Goal: Information Seeking & Learning: Check status

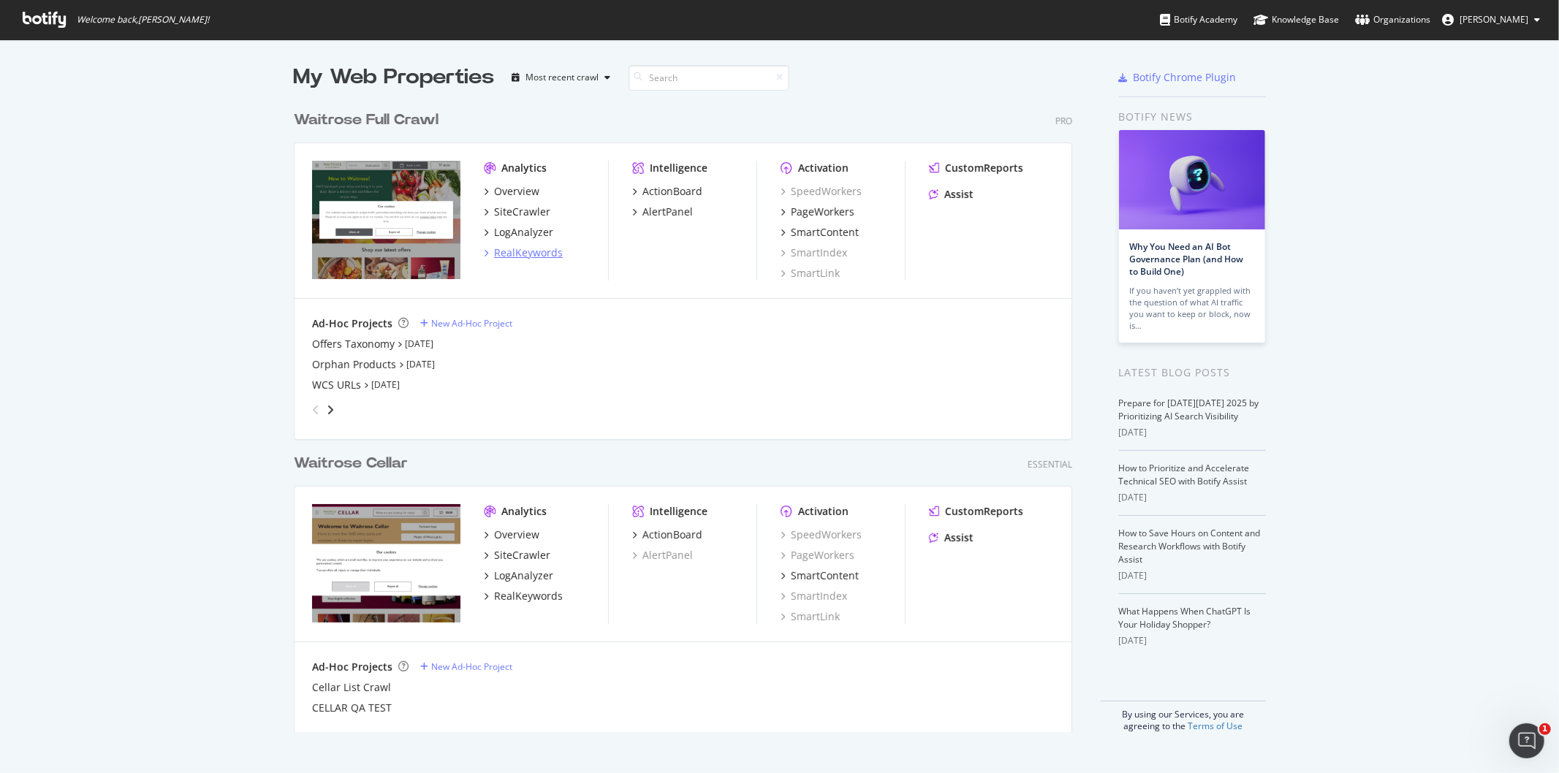
click at [534, 257] on div "RealKeywords" at bounding box center [528, 253] width 69 height 15
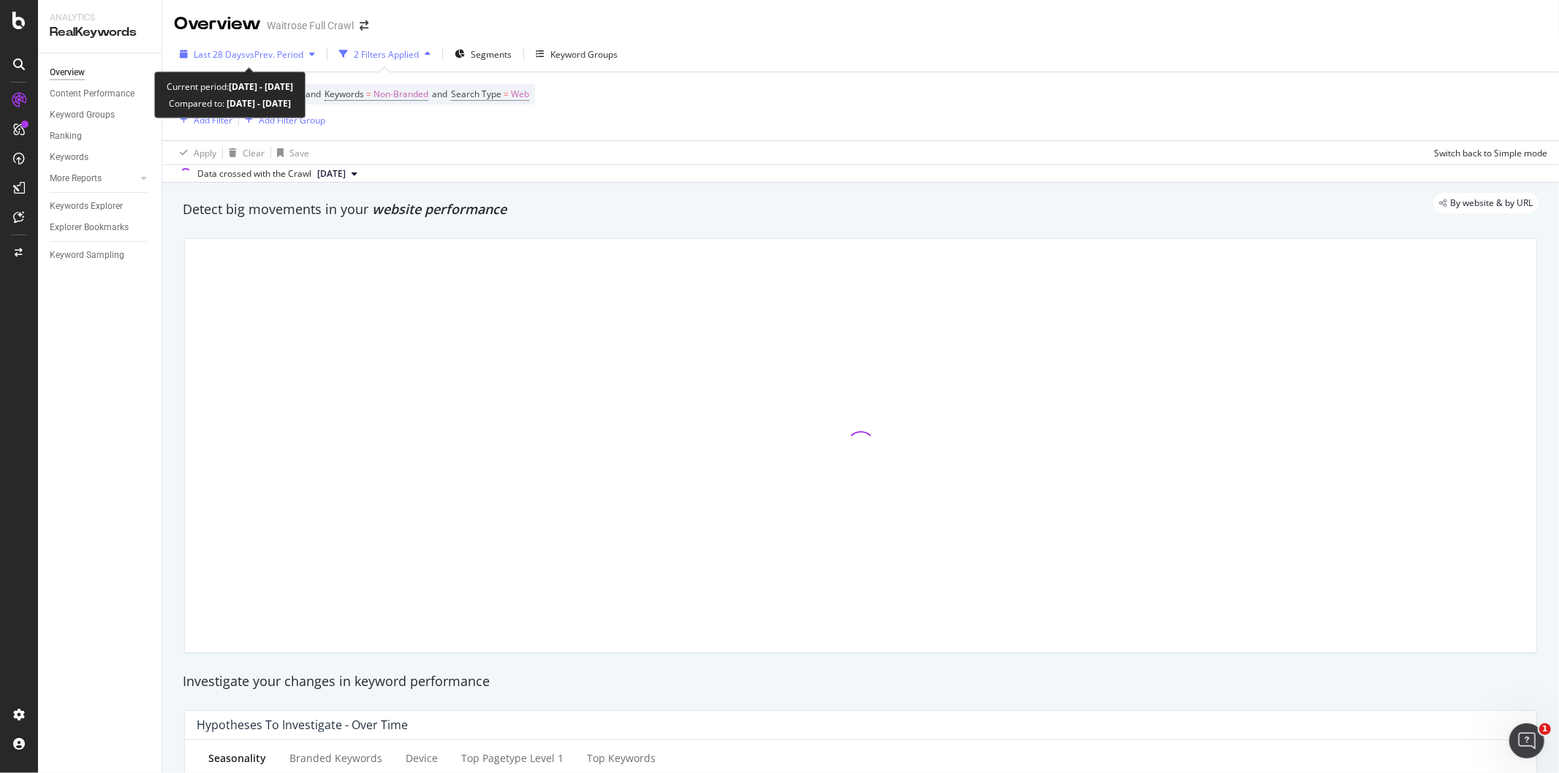
click at [253, 56] on span "vs Prev. Period" at bounding box center [275, 54] width 58 height 12
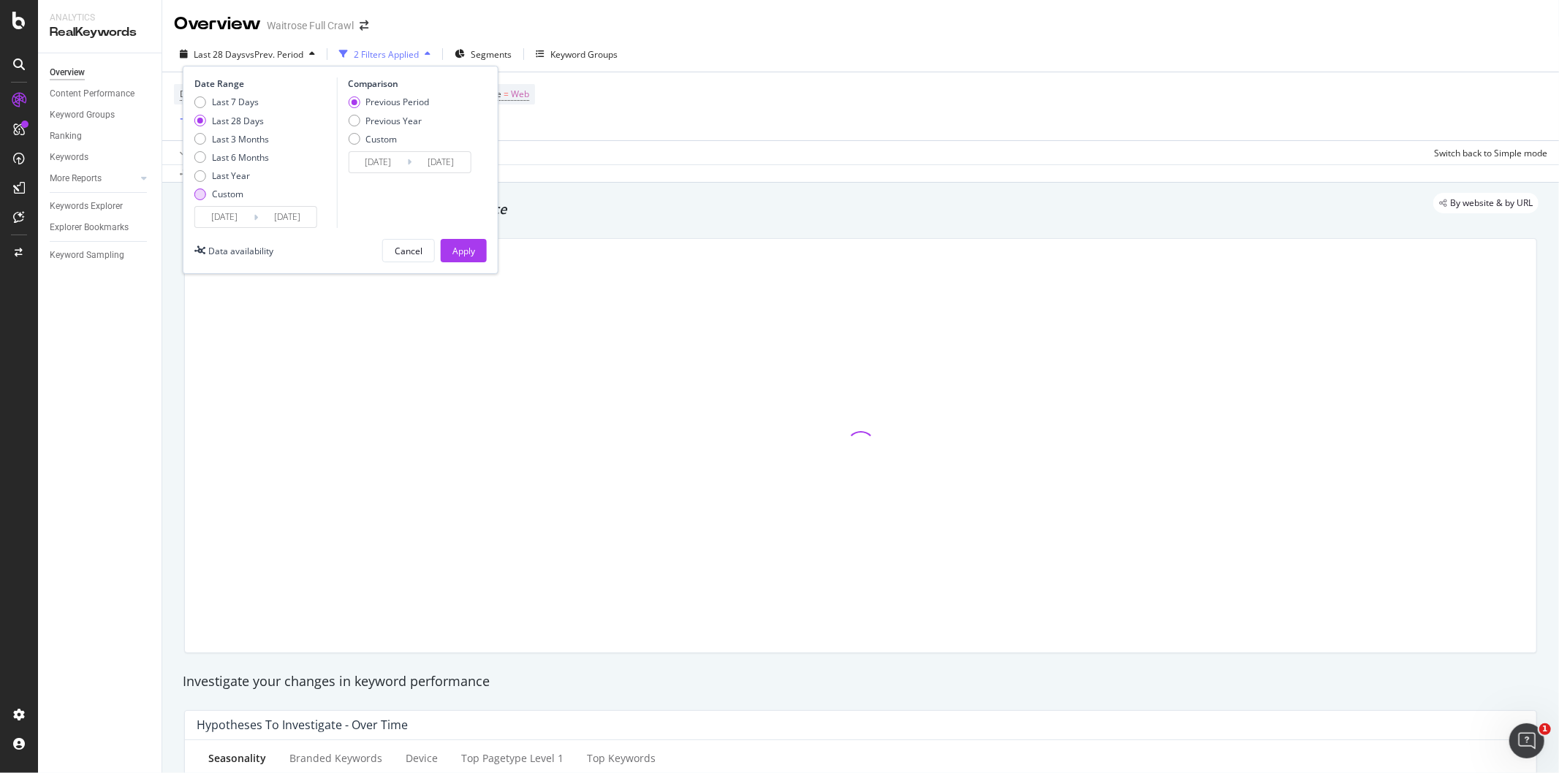
click at [209, 192] on div "Custom" at bounding box center [231, 194] width 75 height 12
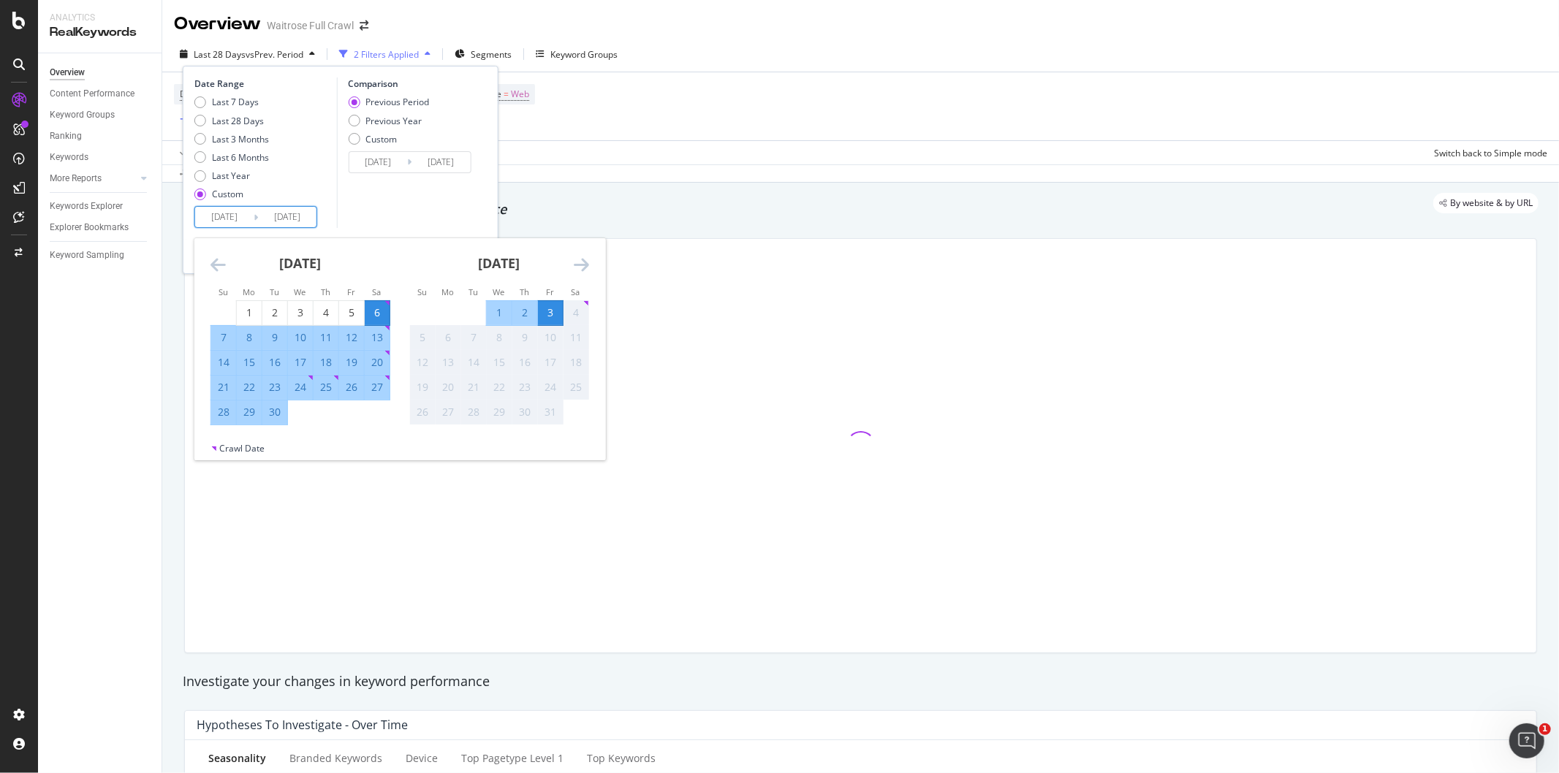
click at [280, 223] on input "[DATE]" at bounding box center [287, 217] width 58 height 20
click at [213, 257] on icon "Move backward to switch to the previous month." at bounding box center [218, 265] width 15 height 18
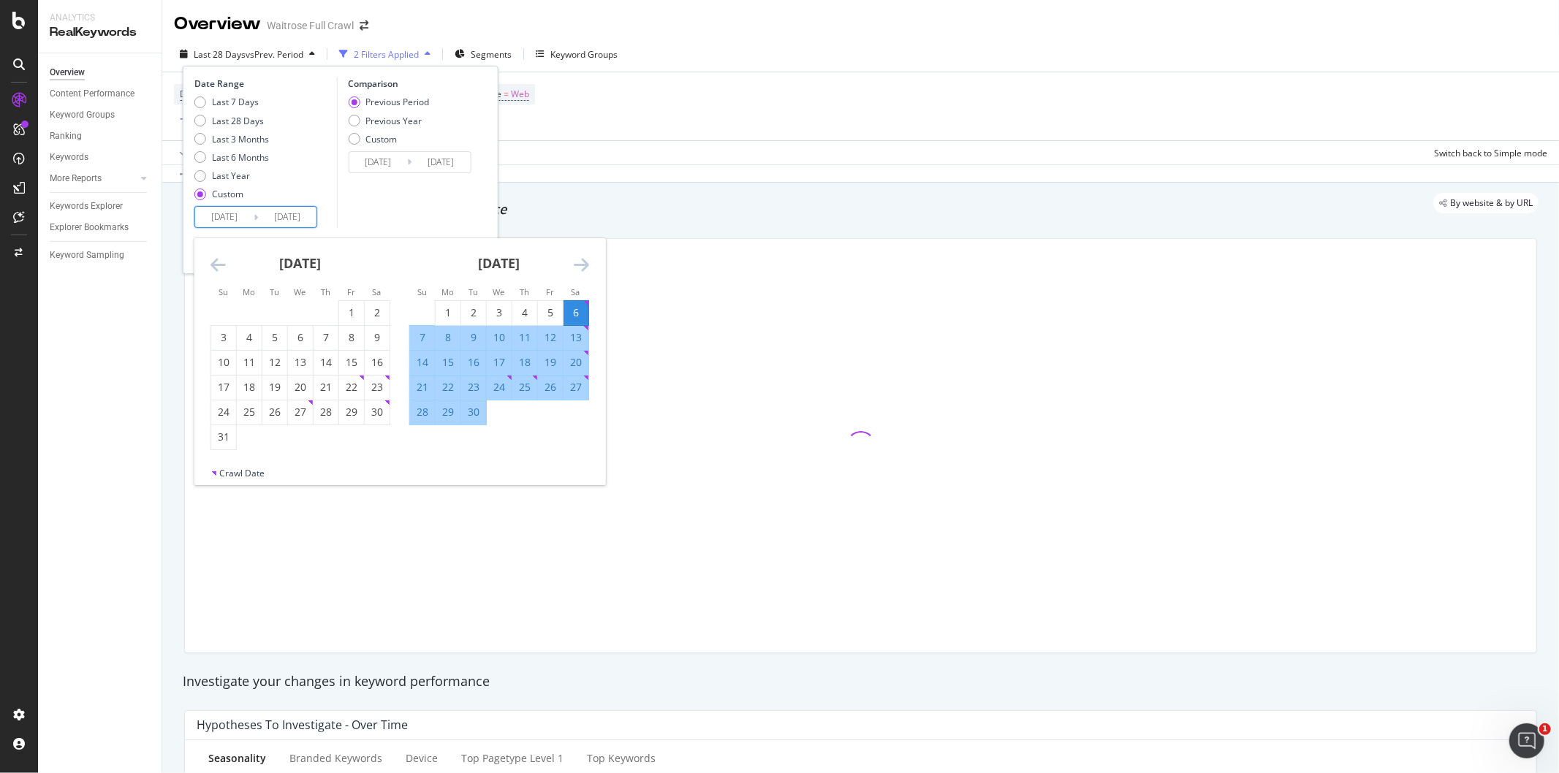
click at [213, 257] on icon "Move backward to switch to the previous month." at bounding box center [218, 265] width 15 height 18
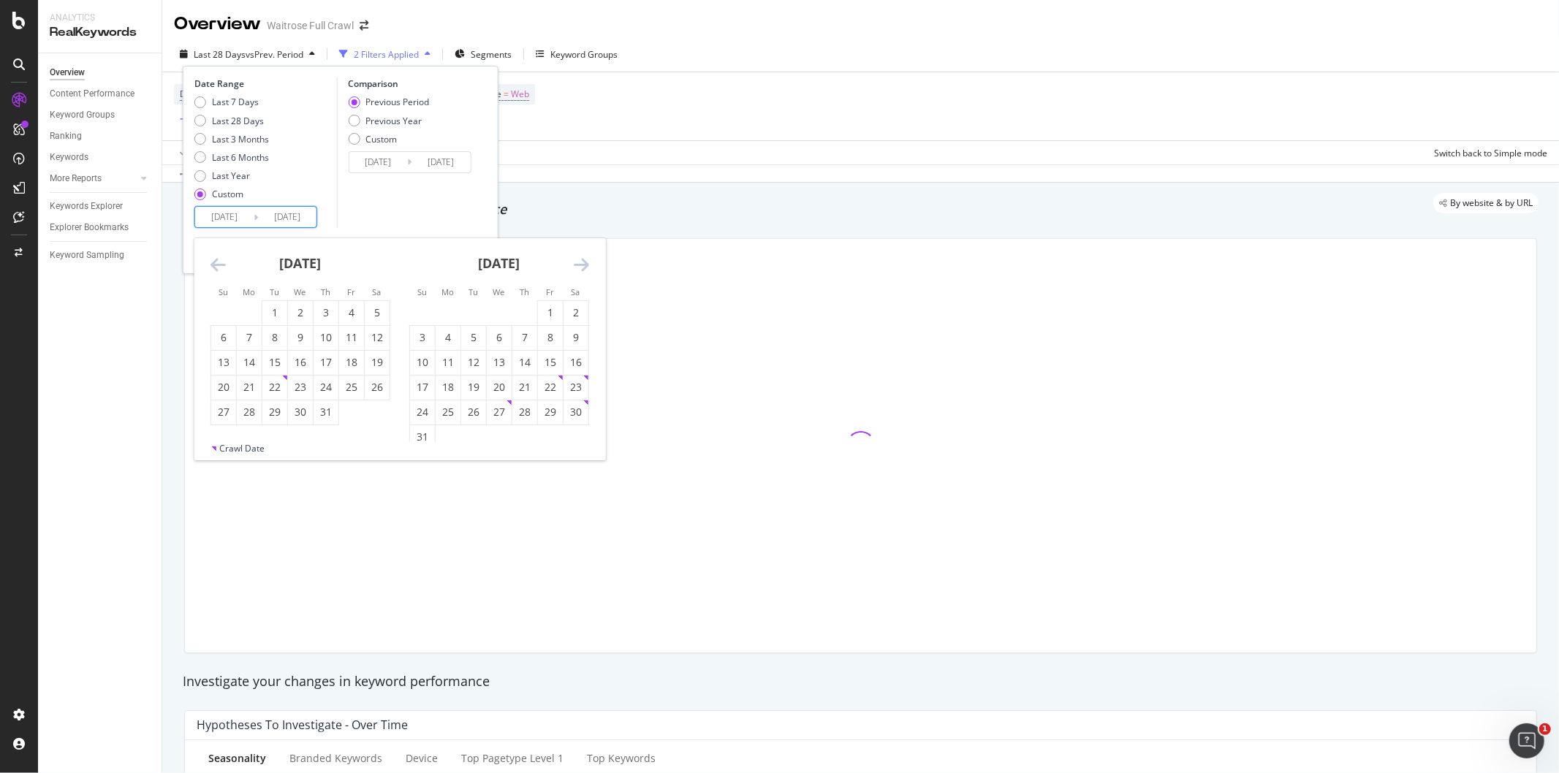
click at [215, 260] on icon "Move backward to switch to the previous month." at bounding box center [218, 265] width 15 height 18
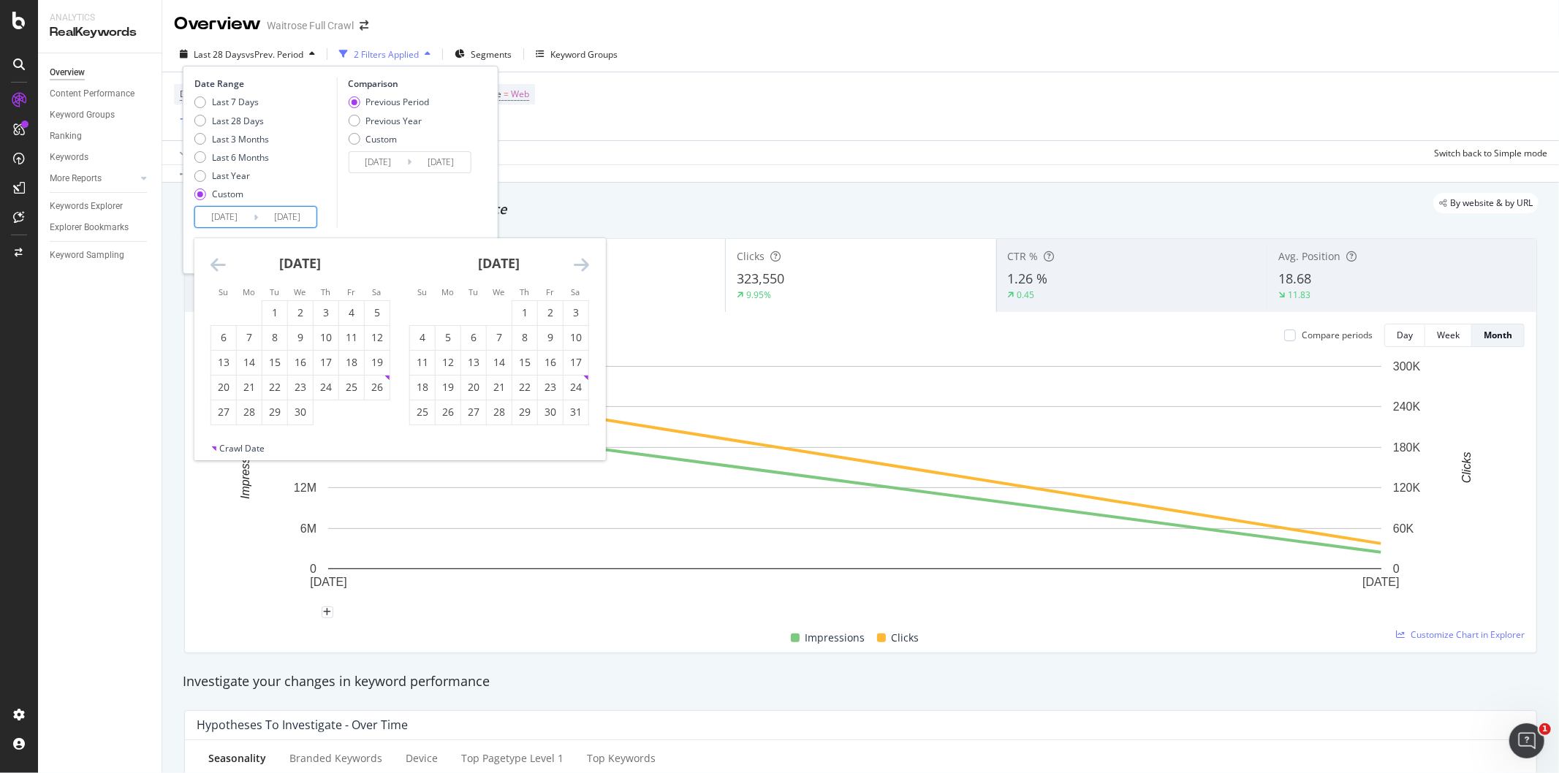
click at [216, 266] on icon "Move backward to switch to the previous month." at bounding box center [218, 265] width 15 height 18
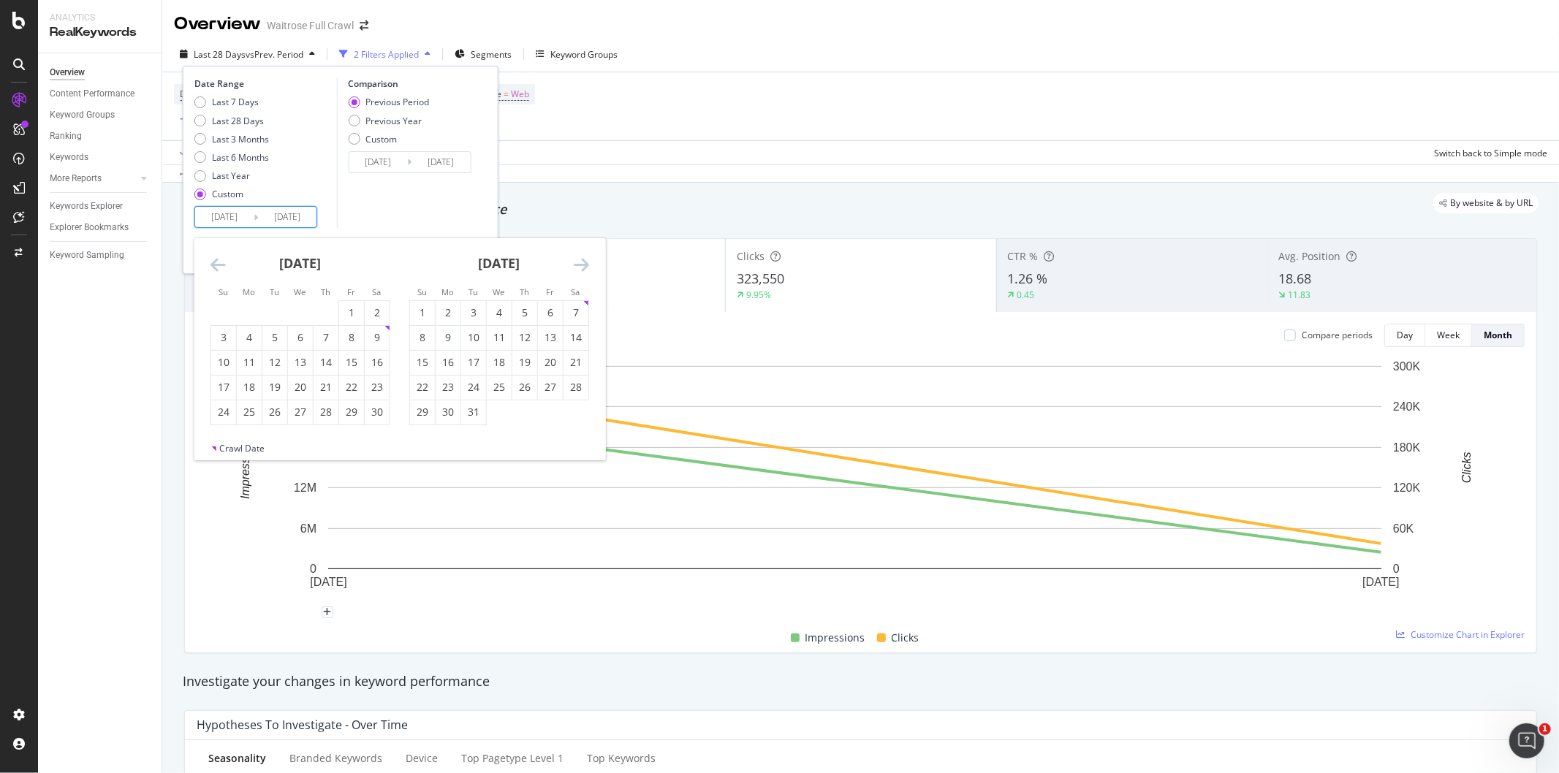
click at [216, 266] on icon "Move backward to switch to the previous month." at bounding box center [218, 265] width 15 height 18
click at [230, 391] on div "20" at bounding box center [223, 387] width 25 height 15
type input "[DATE]"
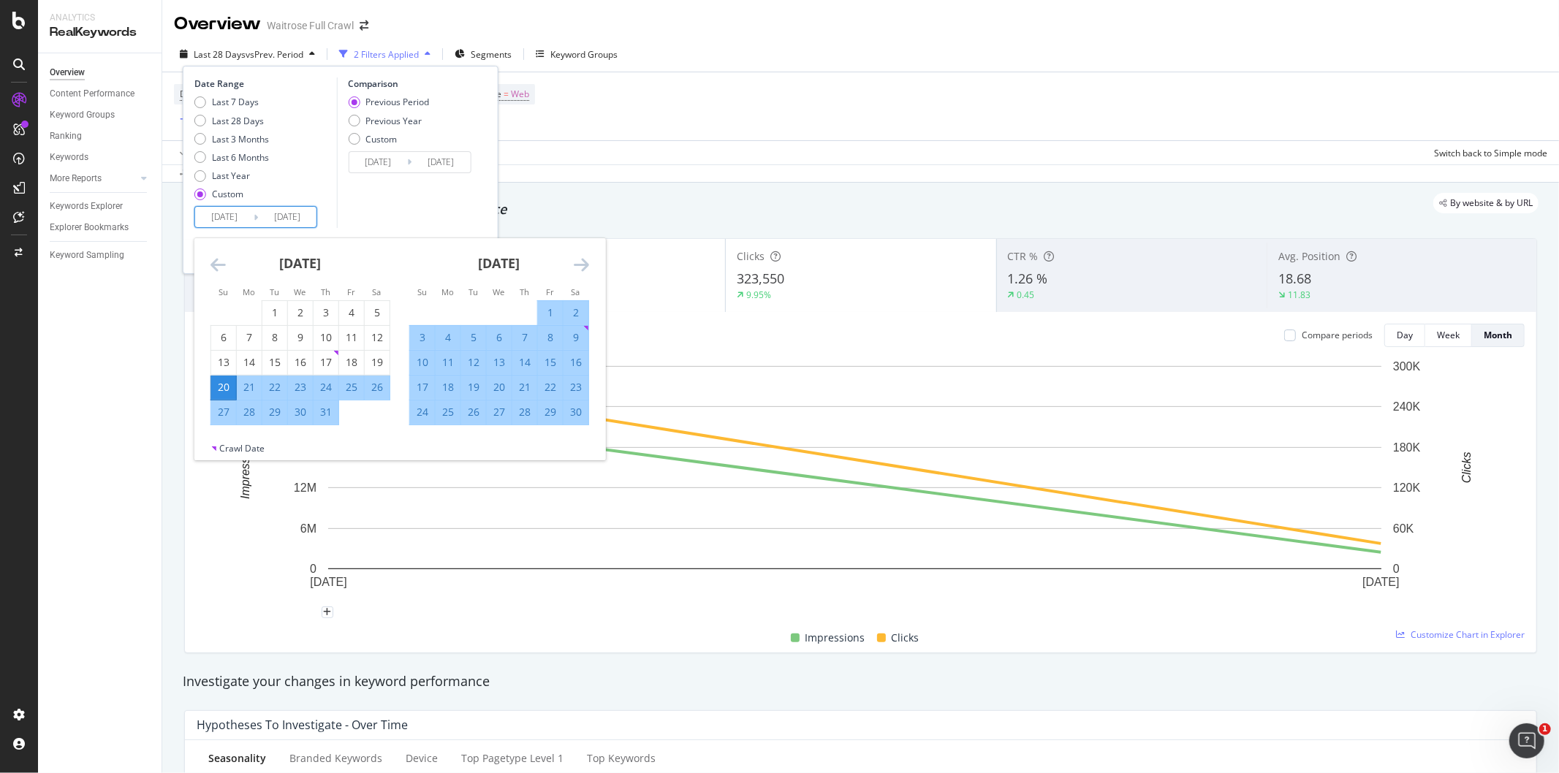
click at [575, 309] on div "2" at bounding box center [576, 313] width 25 height 15
type input "[DATE]"
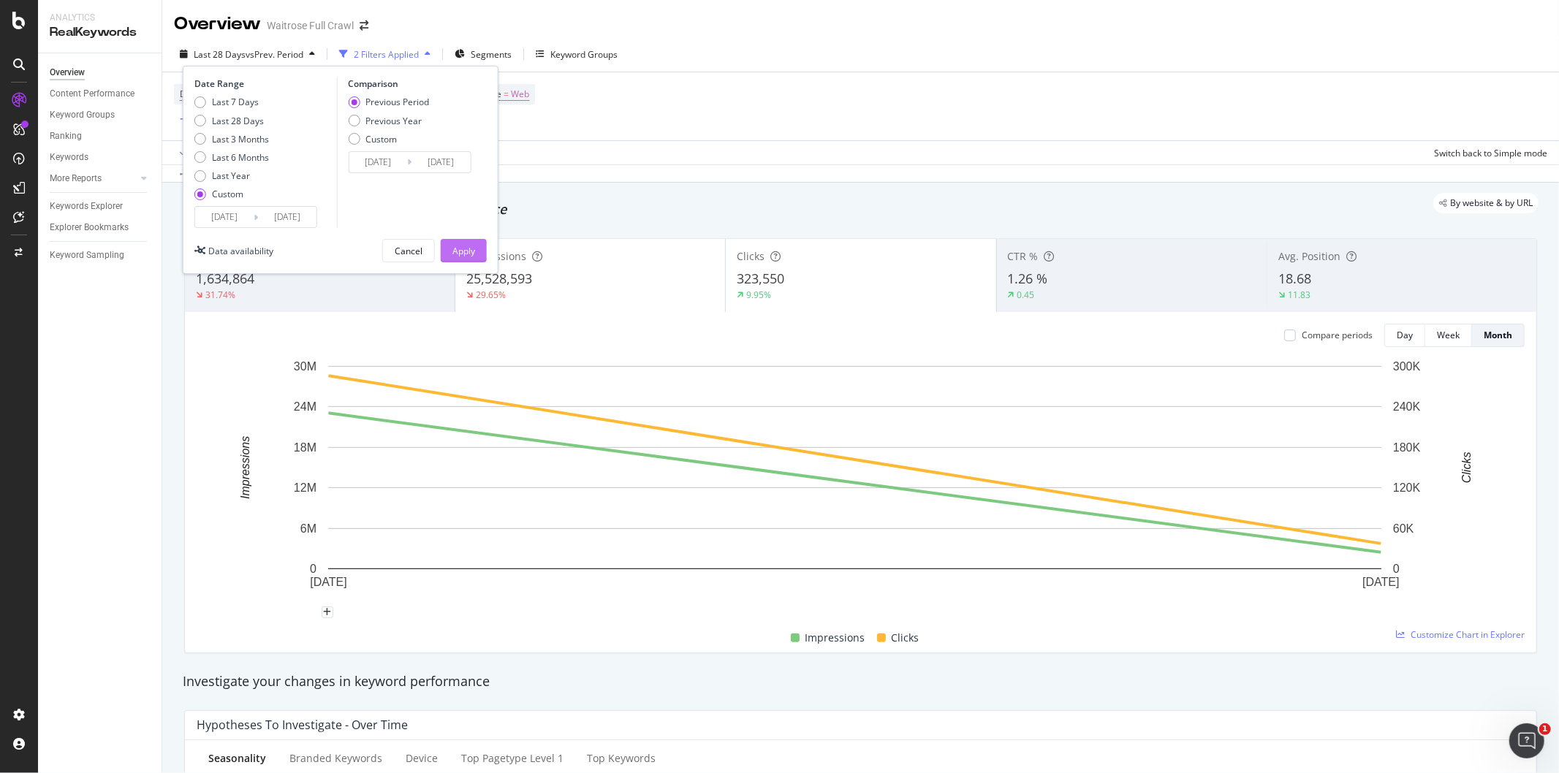
click at [462, 251] on div "Apply" at bounding box center [463, 251] width 23 height 12
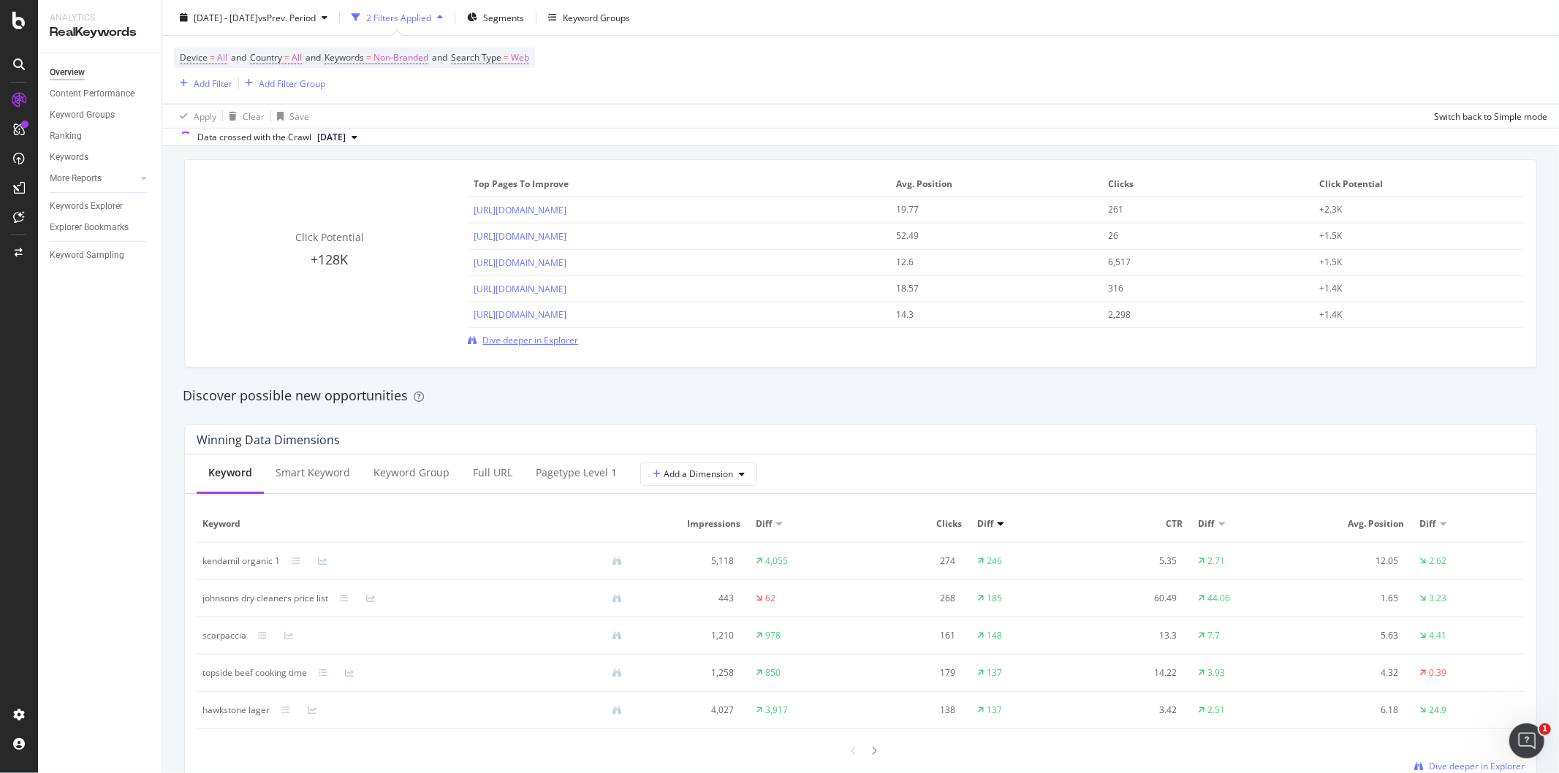
scroll to position [1137, 0]
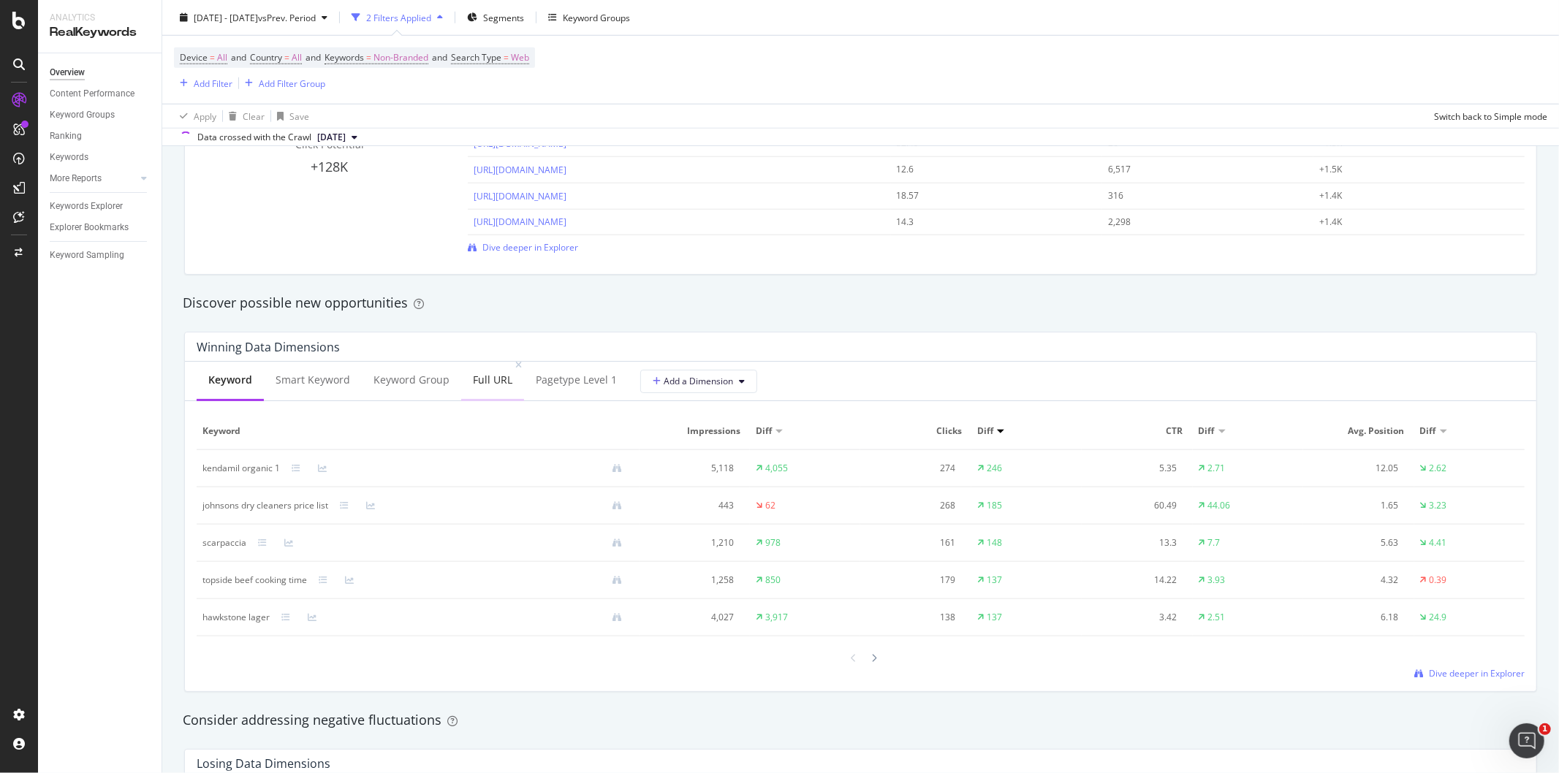
click at [493, 381] on div "Full URL" at bounding box center [492, 380] width 39 height 15
click at [871, 666] on div at bounding box center [874, 661] width 13 height 20
click at [872, 664] on icon at bounding box center [875, 661] width 6 height 9
click at [848, 670] on div at bounding box center [854, 662] width 13 height 20
click at [848, 670] on div at bounding box center [854, 661] width 13 height 20
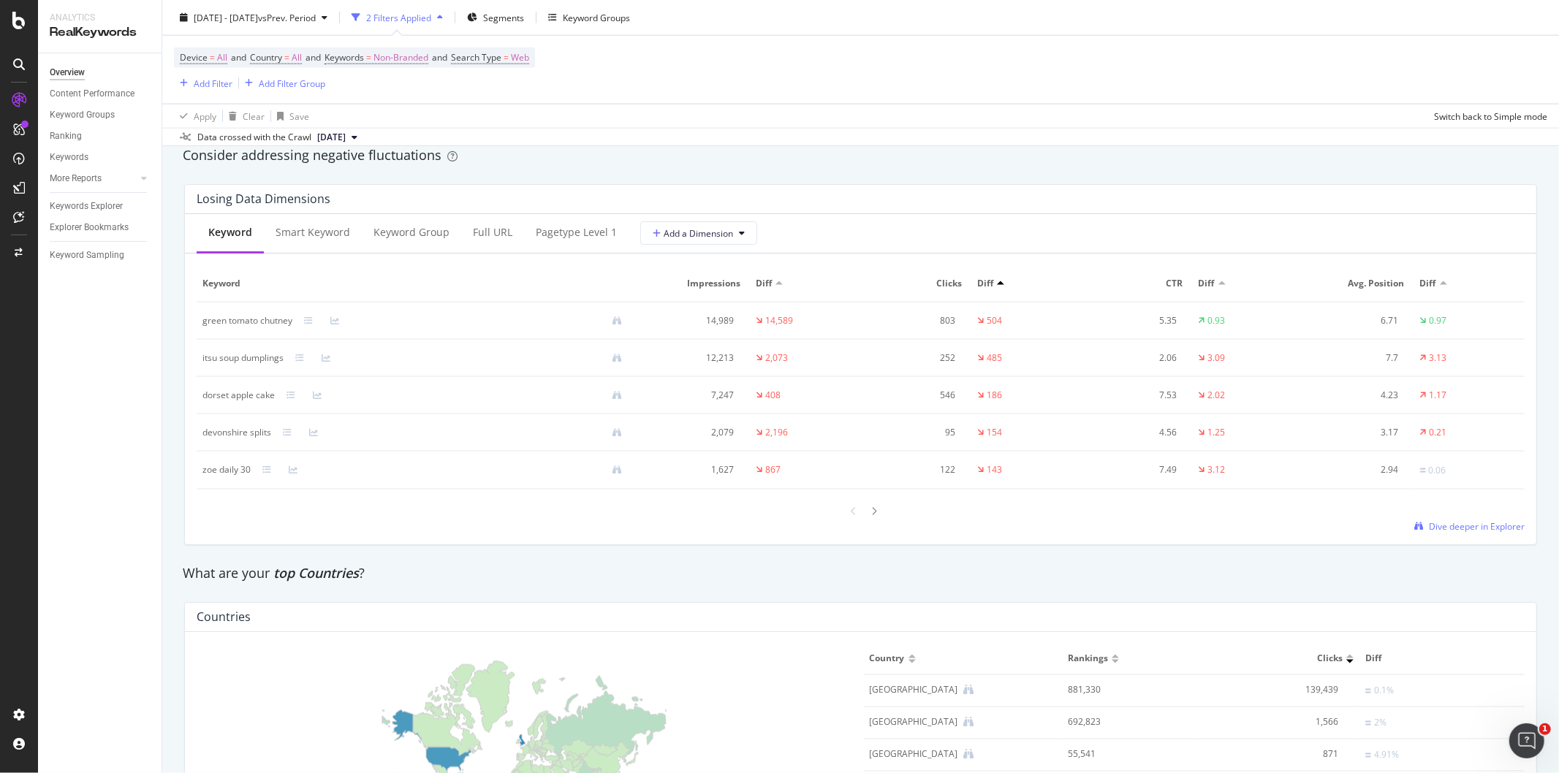
scroll to position [1705, 0]
click at [483, 234] on div "Full URL" at bounding box center [492, 231] width 39 height 15
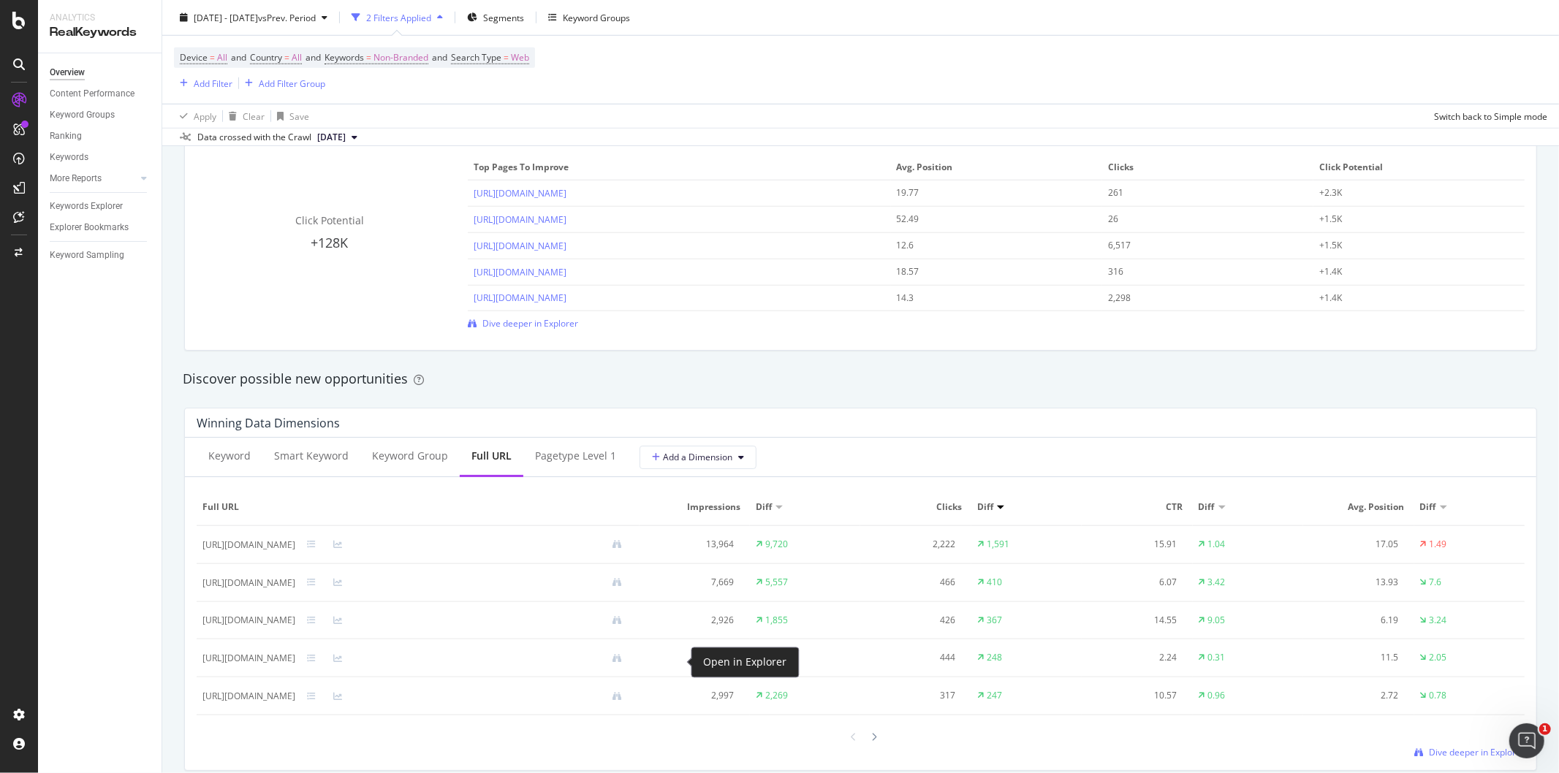
scroll to position [1223, 0]
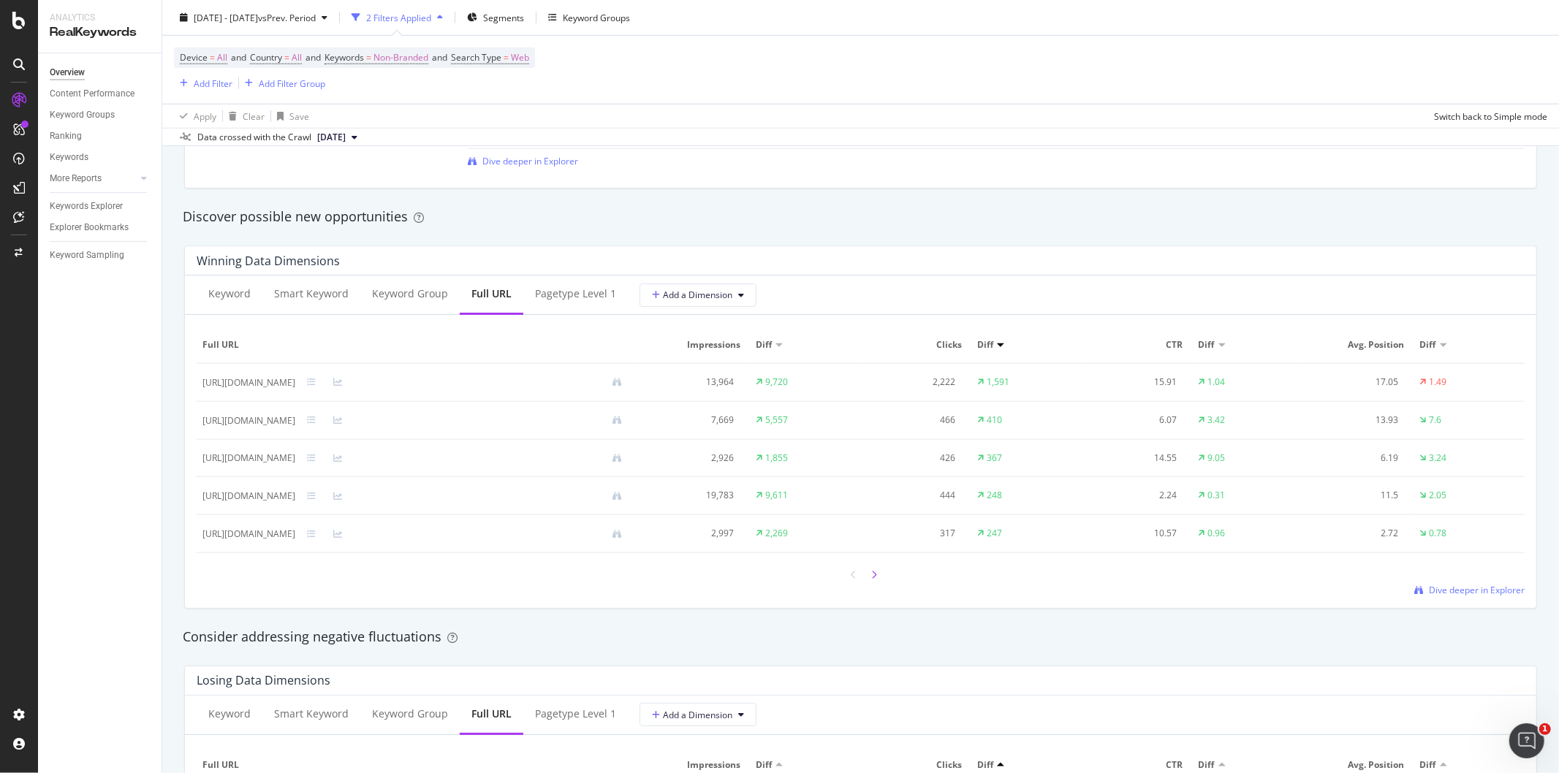
click at [872, 575] on icon at bounding box center [875, 575] width 6 height 9
click at [848, 573] on div at bounding box center [854, 575] width 13 height 20
click at [874, 576] on div at bounding box center [874, 575] width 13 height 20
click at [852, 578] on icon at bounding box center [855, 575] width 6 height 9
click at [872, 575] on div at bounding box center [874, 575] width 13 height 20
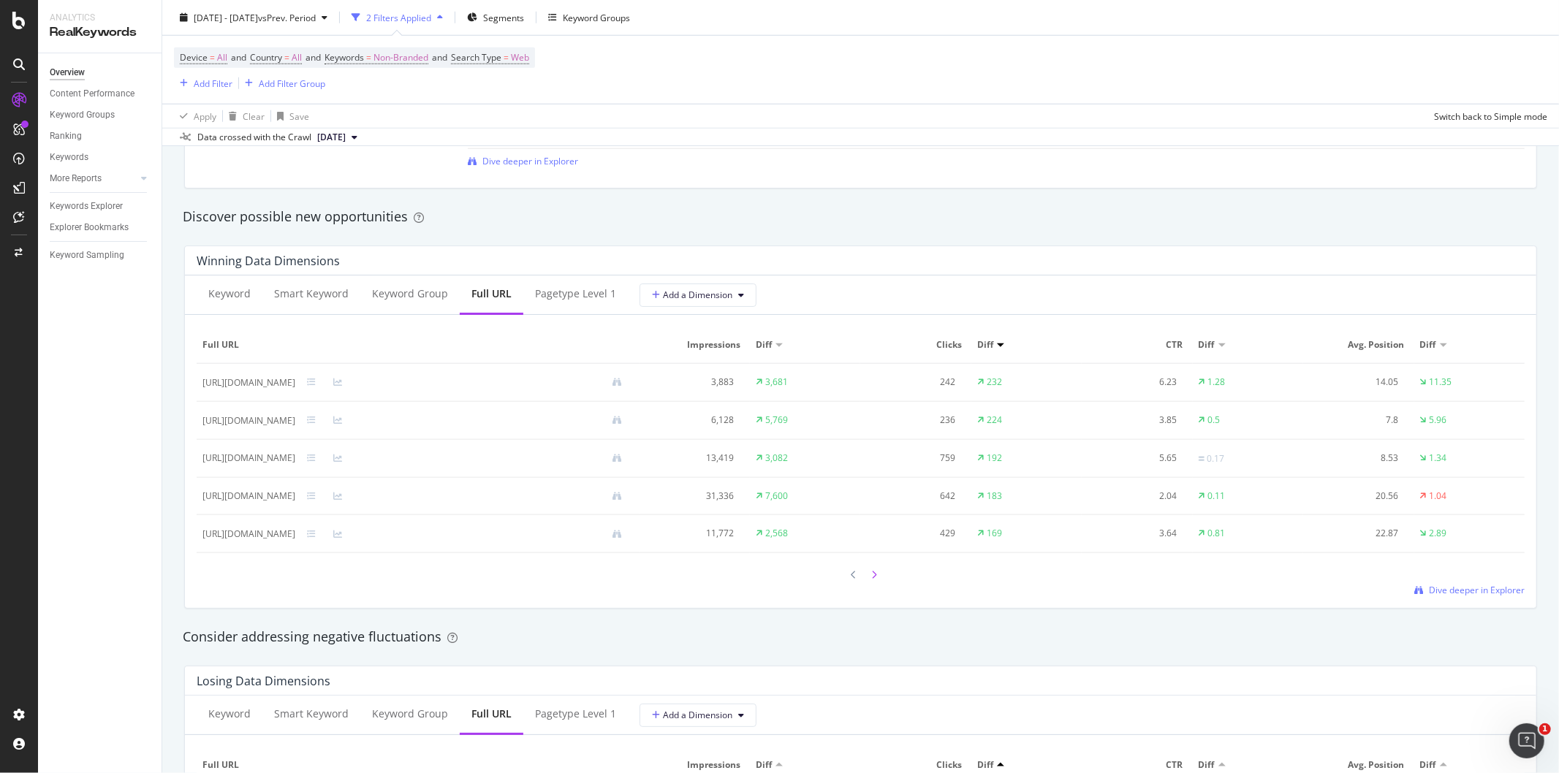
click at [868, 576] on div at bounding box center [874, 575] width 13 height 20
click at [848, 572] on div at bounding box center [854, 576] width 13 height 20
click at [851, 575] on div at bounding box center [854, 575] width 13 height 20
click at [852, 576] on icon at bounding box center [855, 575] width 6 height 9
click at [295, 420] on div "[URL][DOMAIN_NAME]" at bounding box center [248, 420] width 93 height 13
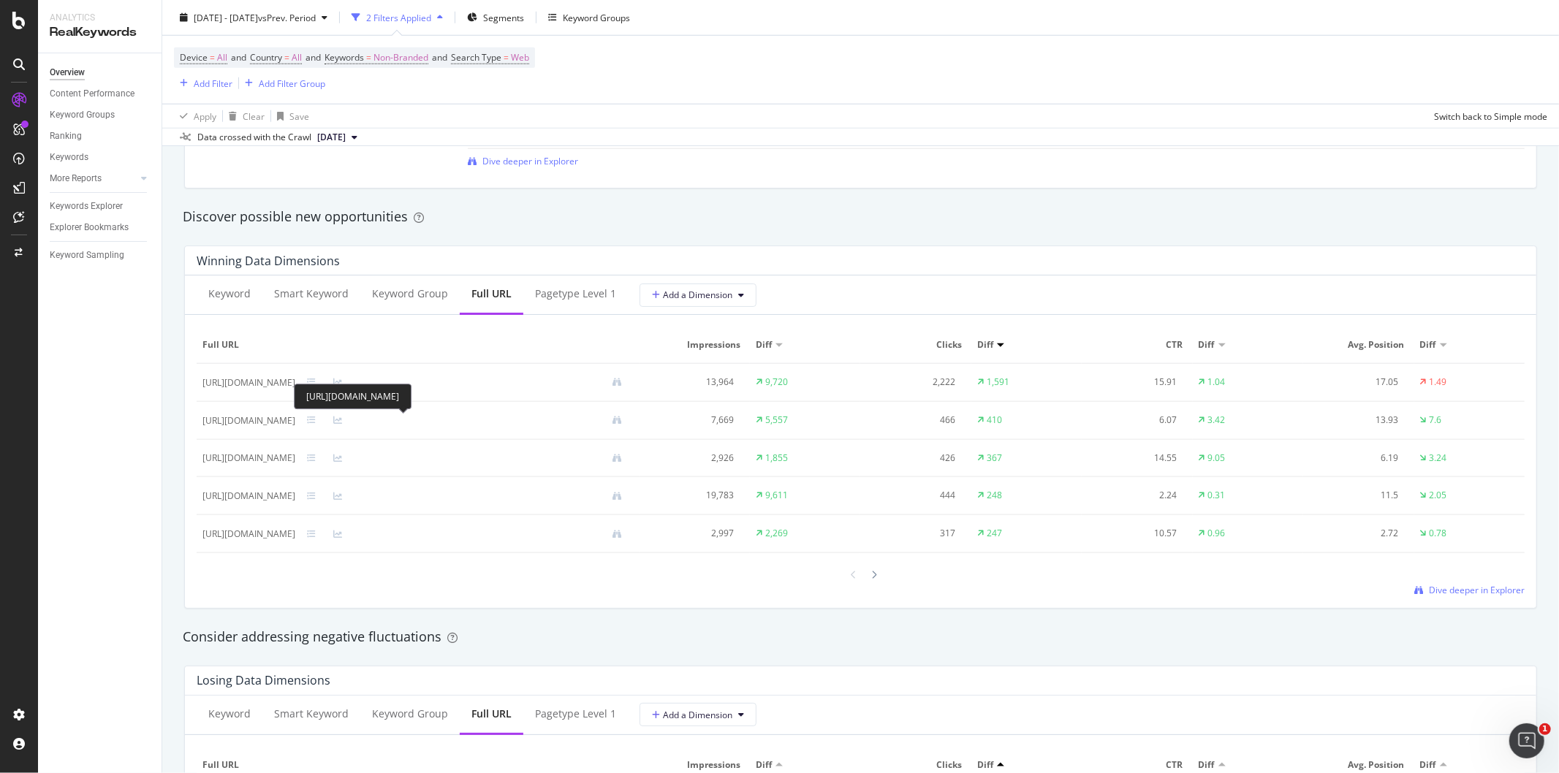
click at [295, 420] on div "[URL][DOMAIN_NAME]" at bounding box center [248, 420] width 93 height 13
drag, startPoint x: 579, startPoint y: 420, endPoint x: 571, endPoint y: 422, distance: 8.3
copy div "[URL][DOMAIN_NAME]"
click at [872, 575] on icon at bounding box center [875, 575] width 6 height 9
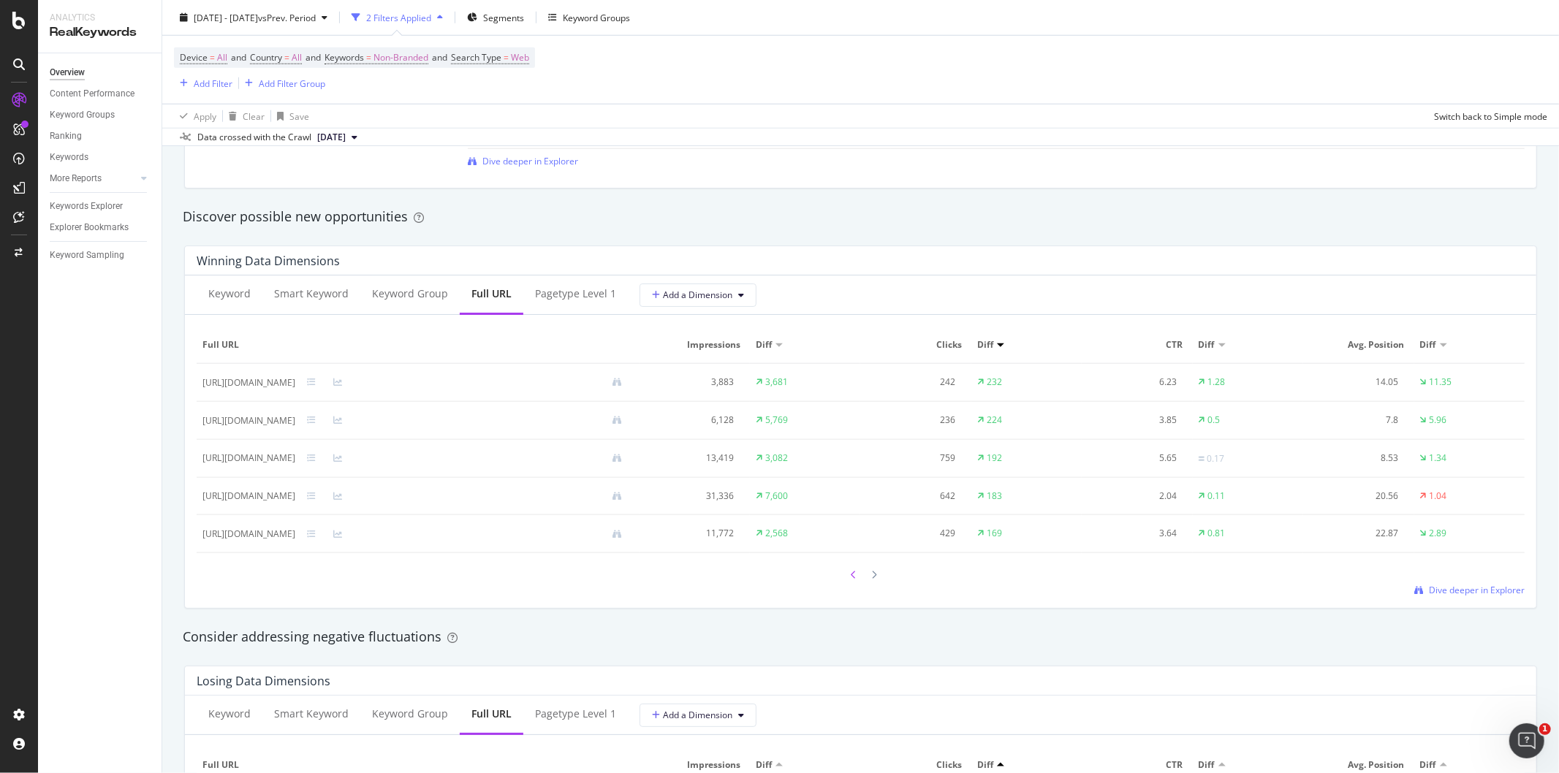
click at [848, 575] on div at bounding box center [854, 575] width 13 height 20
click at [879, 585] on div at bounding box center [861, 575] width 1328 height 20
click at [872, 575] on icon at bounding box center [875, 575] width 6 height 9
click at [295, 383] on div "[URL][DOMAIN_NAME]" at bounding box center [248, 382] width 93 height 13
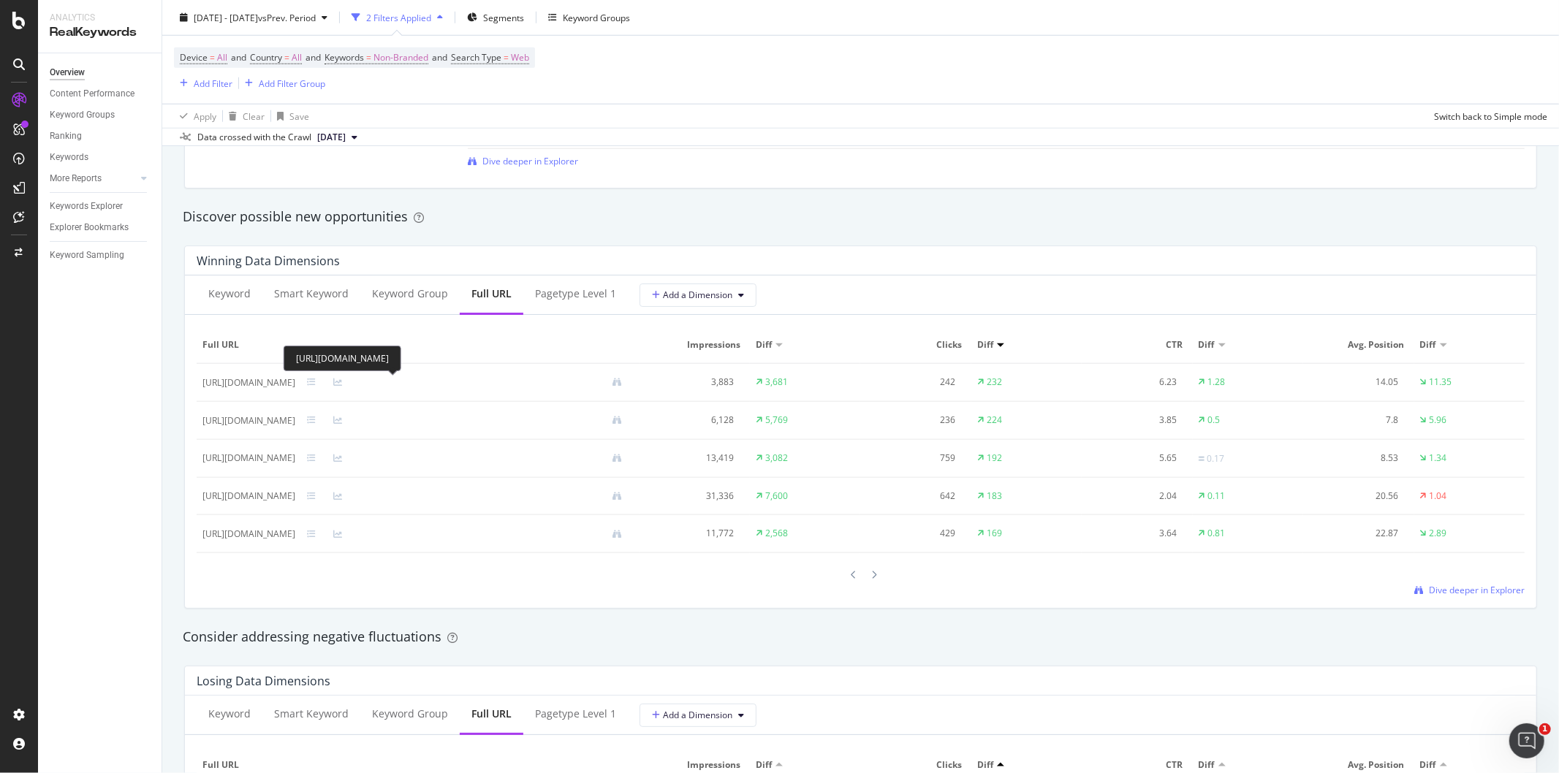
click at [295, 383] on div "[URL][DOMAIN_NAME]" at bounding box center [248, 382] width 93 height 13
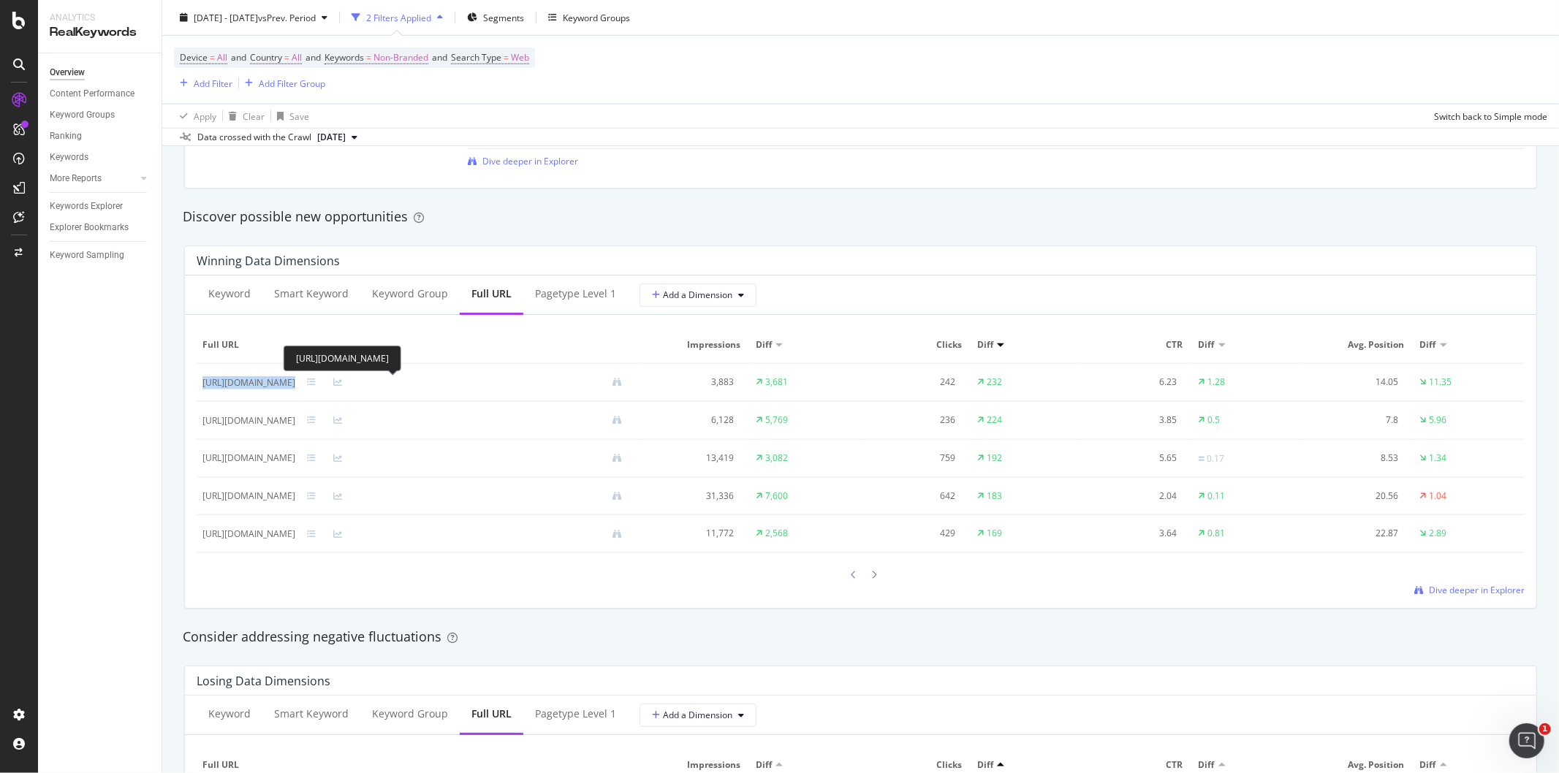
copy div "[URL][DOMAIN_NAME]"
click at [295, 420] on div "[URL][DOMAIN_NAME]" at bounding box center [248, 420] width 93 height 13
copy div "[URL][DOMAIN_NAME]"
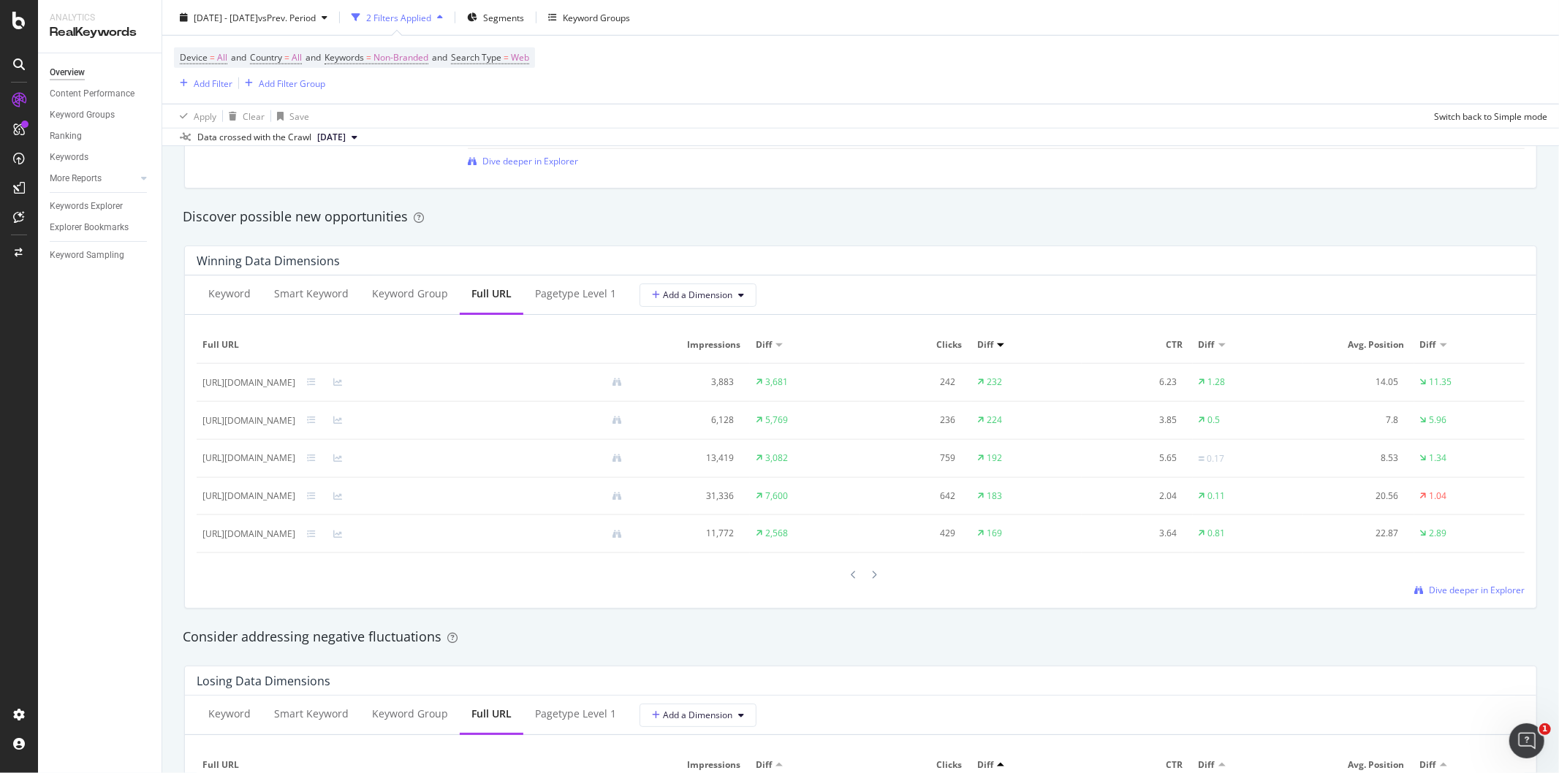
click at [373, 624] on div "Consider addressing negative fluctuations" at bounding box center [860, 638] width 1371 height 34
click at [868, 577] on div at bounding box center [874, 575] width 13 height 20
click at [868, 577] on div at bounding box center [874, 576] width 13 height 20
click at [574, 282] on div "pagetype Level 1" at bounding box center [575, 295] width 105 height 40
click at [461, 294] on div "Full URL" at bounding box center [491, 295] width 63 height 40
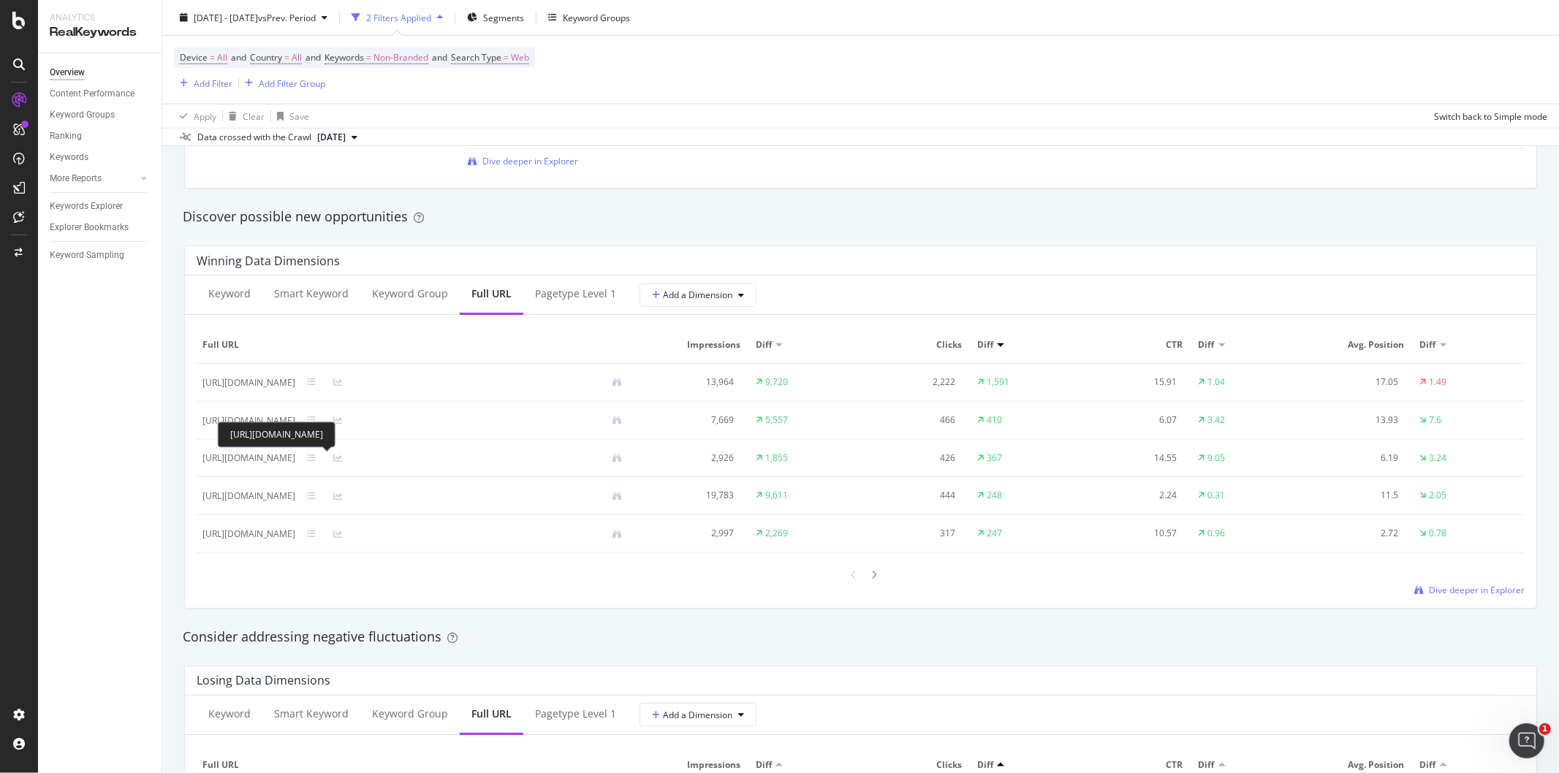
click at [295, 461] on div "[URL][DOMAIN_NAME]" at bounding box center [248, 458] width 93 height 13
copy div "[URL][DOMAIN_NAME]"
click at [872, 579] on div at bounding box center [874, 575] width 13 height 20
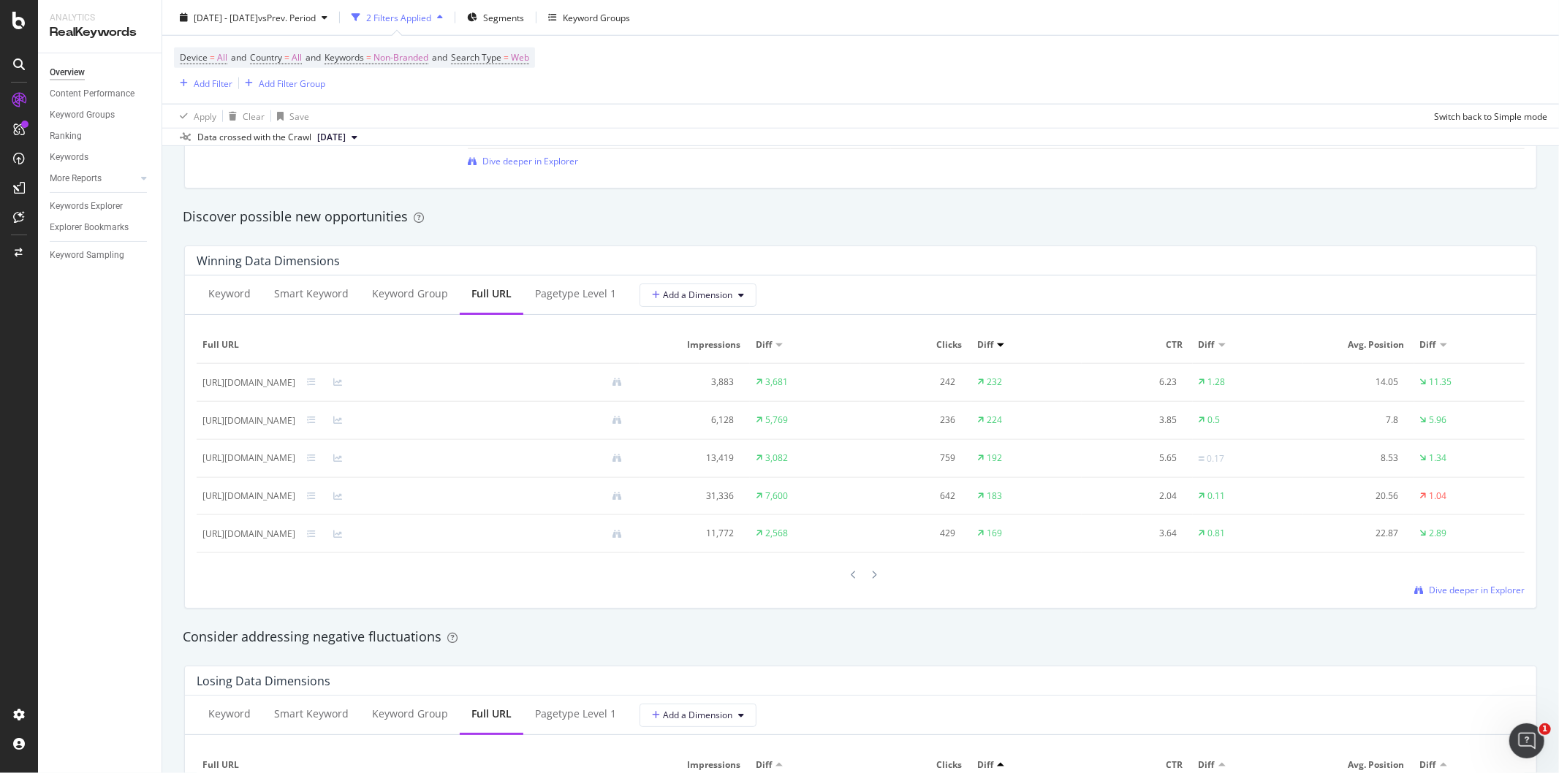
click at [872, 579] on div at bounding box center [874, 575] width 13 height 20
click at [852, 577] on icon at bounding box center [855, 576] width 6 height 9
click at [872, 580] on icon at bounding box center [875, 575] width 6 height 9
click at [364, 498] on div "[URL][DOMAIN_NAME][PERSON_NAME]" at bounding box center [283, 496] width 162 height 13
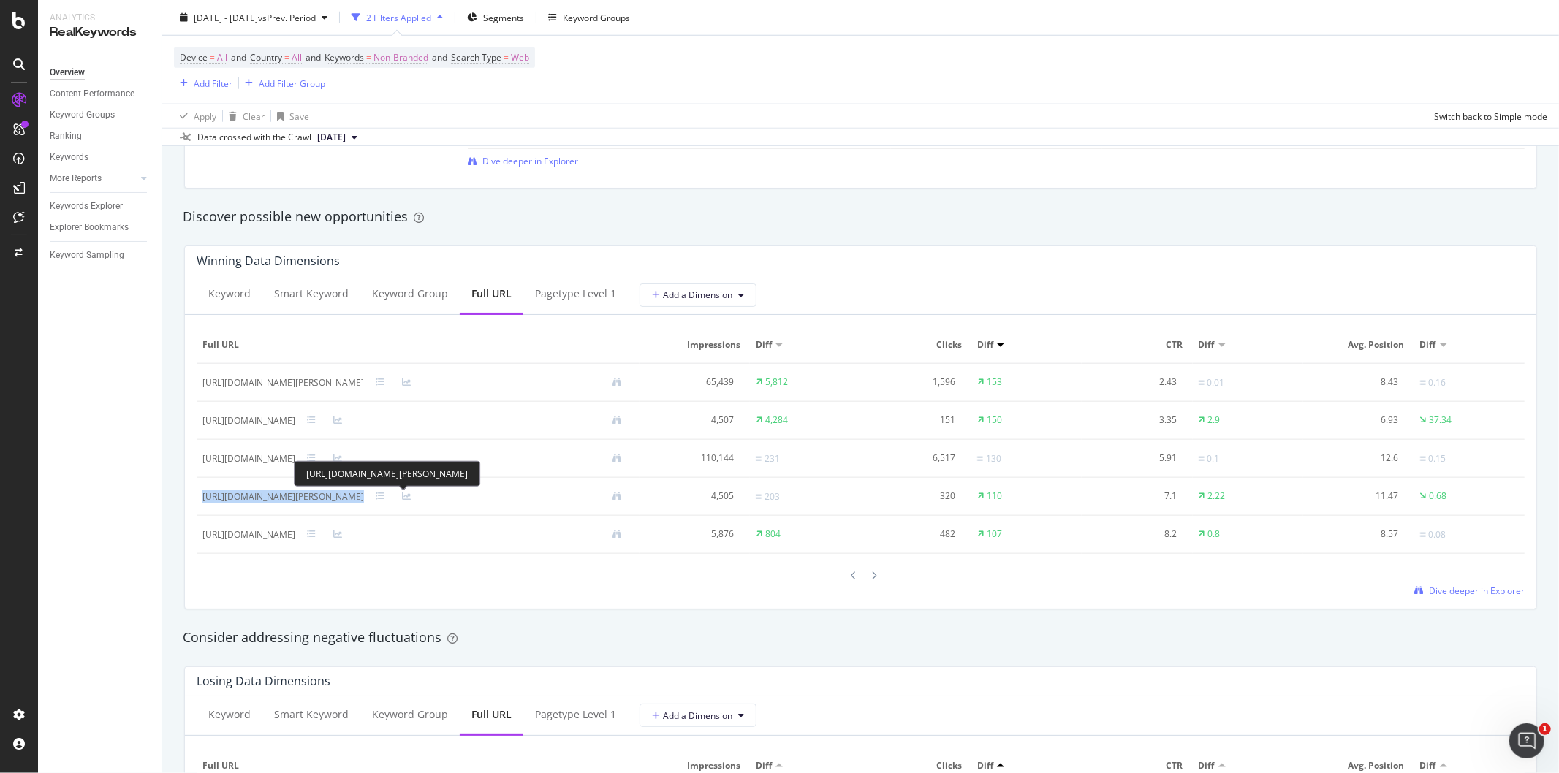
click at [364, 498] on div "[URL][DOMAIN_NAME][PERSON_NAME]" at bounding box center [283, 496] width 162 height 13
copy div "[URL][DOMAIN_NAME][PERSON_NAME]"
click at [295, 539] on div "[URL][DOMAIN_NAME]" at bounding box center [248, 534] width 93 height 13
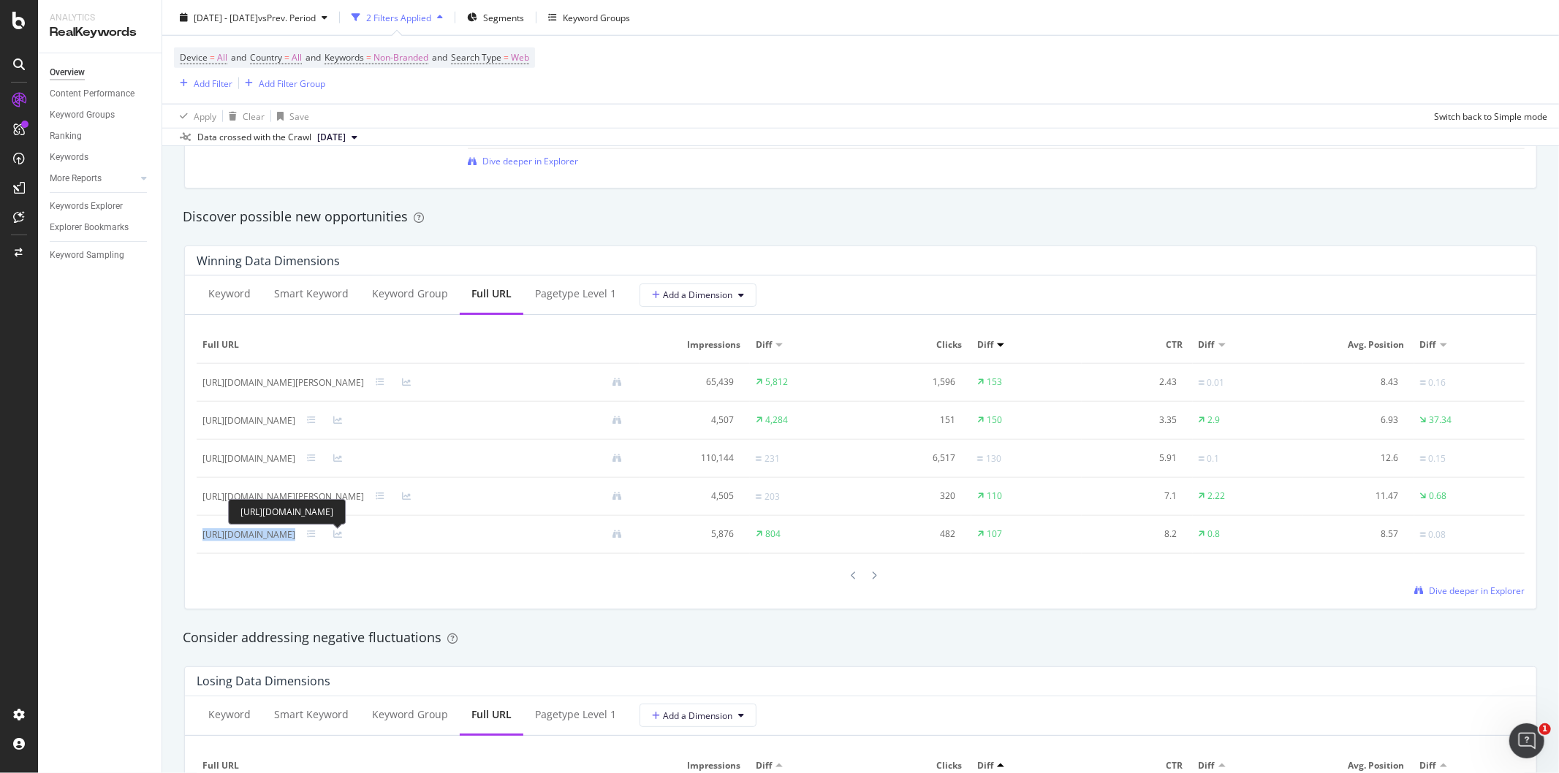
copy div "[URL][DOMAIN_NAME]"
click at [872, 578] on icon at bounding box center [875, 576] width 6 height 9
click at [872, 578] on div at bounding box center [874, 575] width 13 height 20
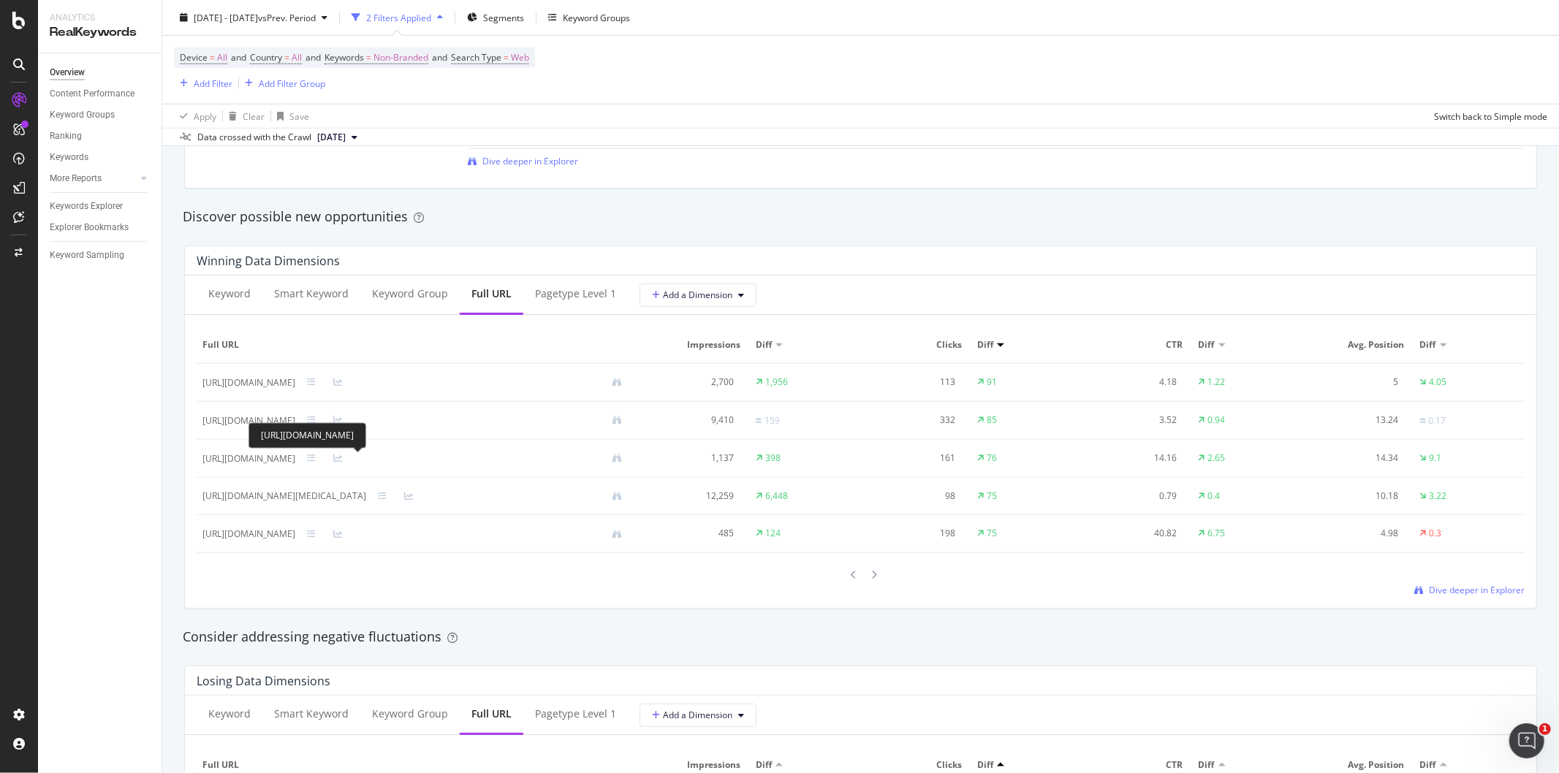
click at [295, 463] on div "[URL][DOMAIN_NAME]" at bounding box center [248, 458] width 93 height 13
copy div "[URL][DOMAIN_NAME]"
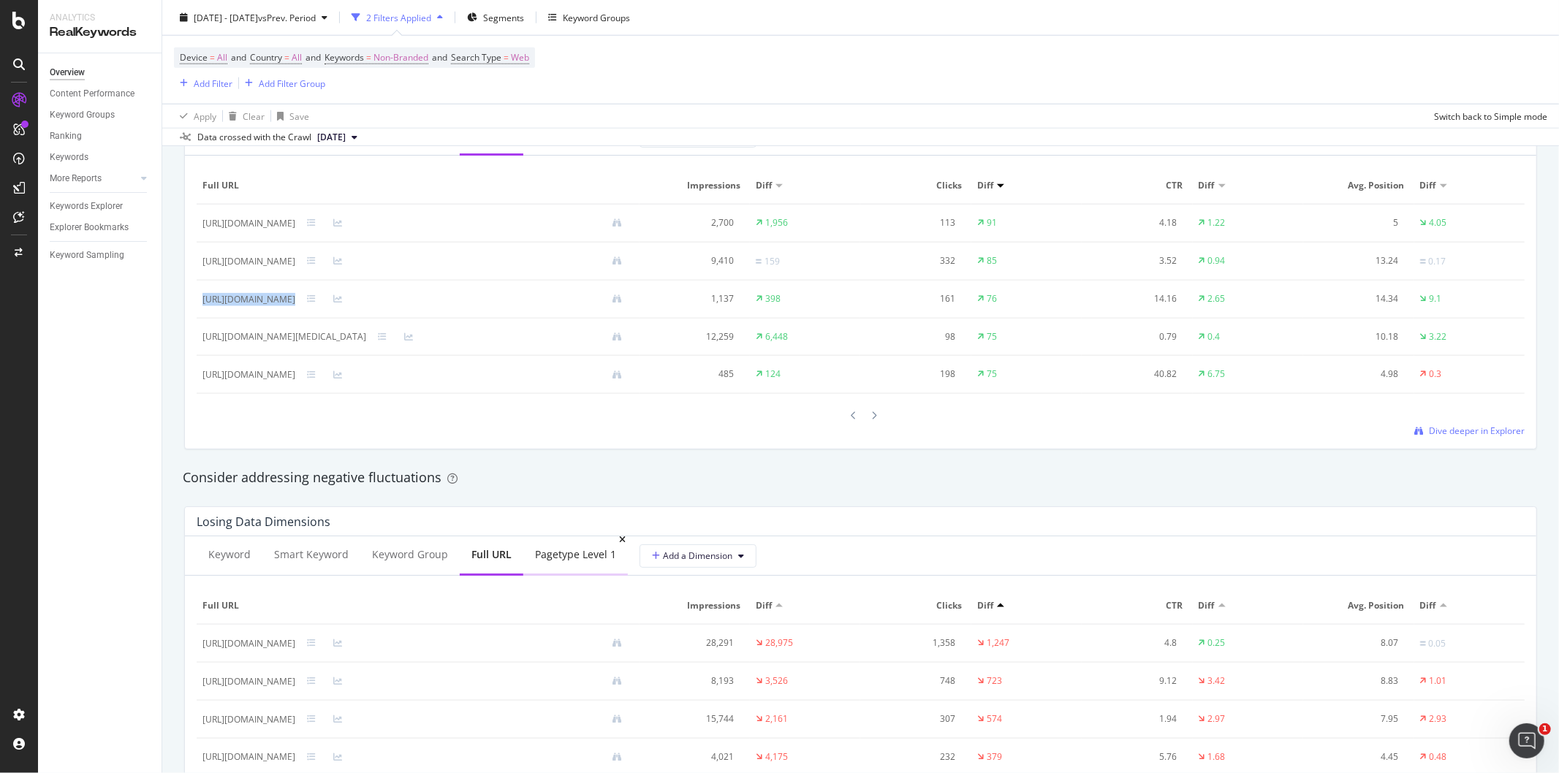
scroll to position [1385, 0]
click at [570, 446] on div "Keyword Smart Keyword Keyword Group Full URL pagetype Level 1 Add a Dimension F…" at bounding box center [861, 279] width 1352 height 333
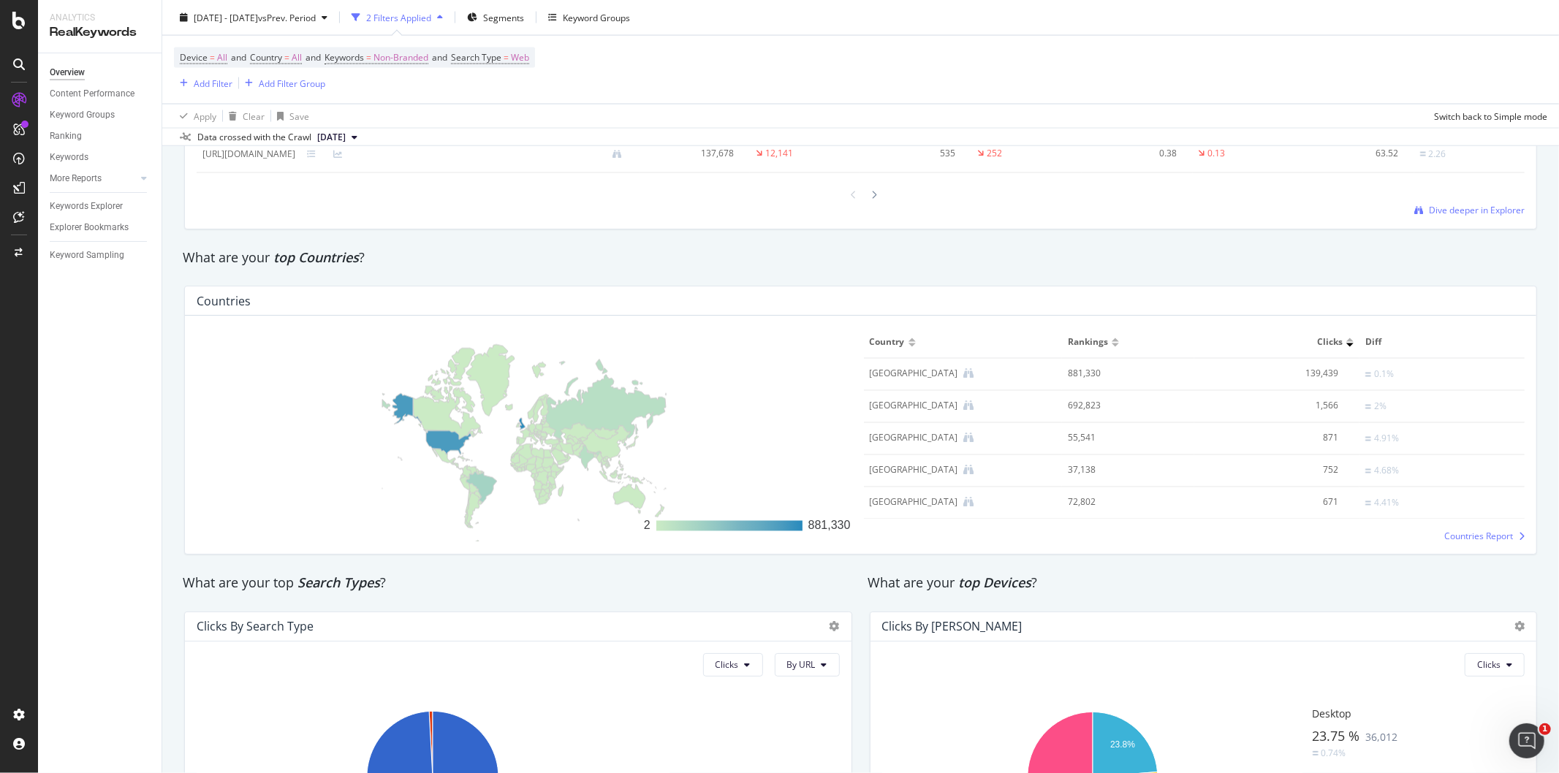
scroll to position [2197, 0]
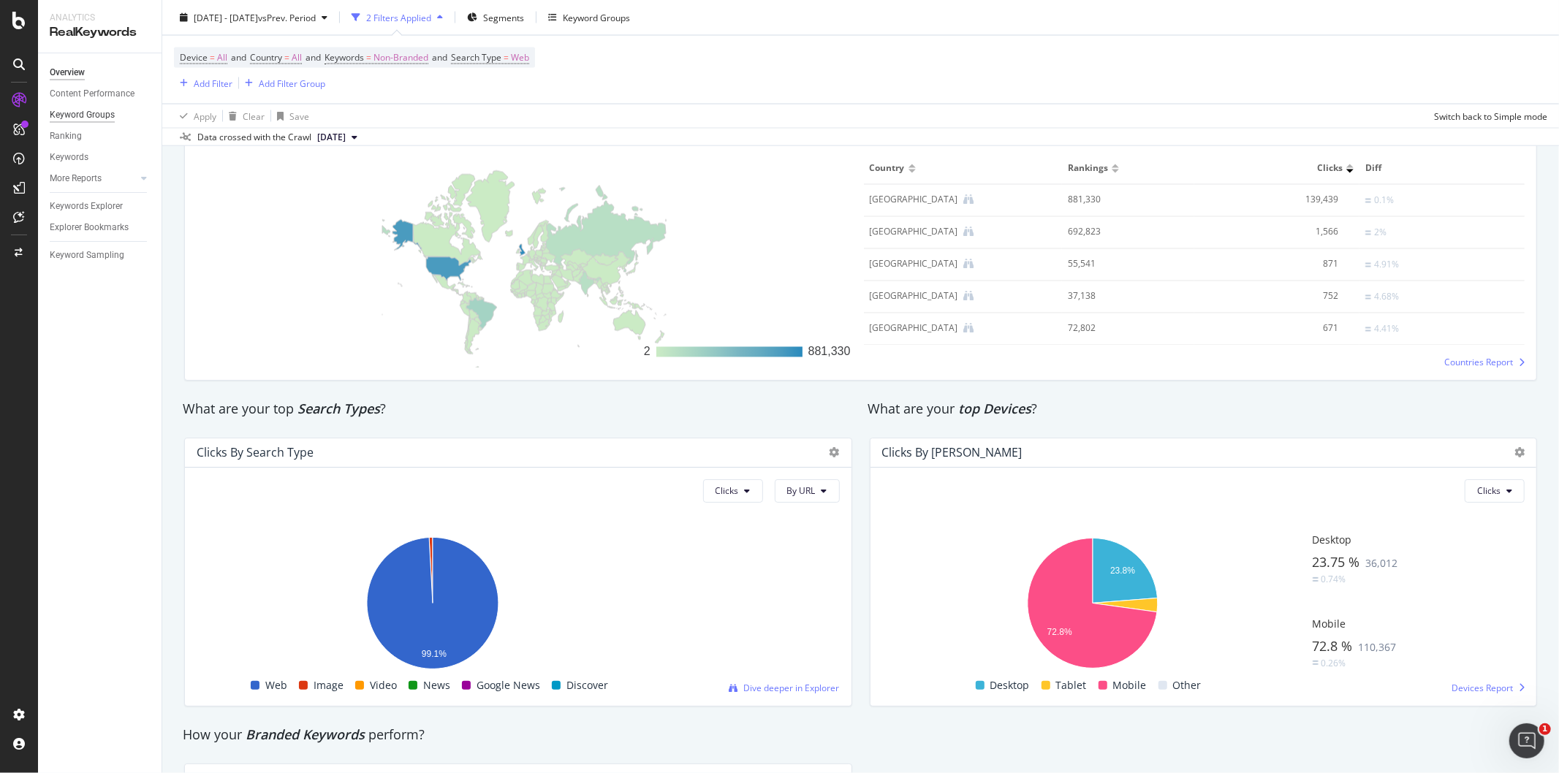
click at [83, 111] on div "Keyword Groups" at bounding box center [82, 114] width 65 height 15
